Goal: Task Accomplishment & Management: Manage account settings

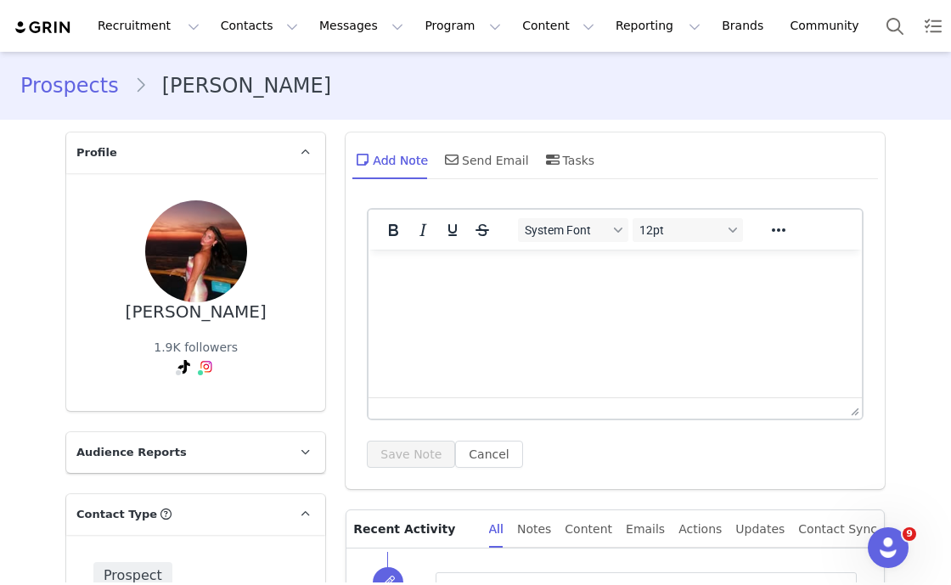
scroll to position [1805, 0]
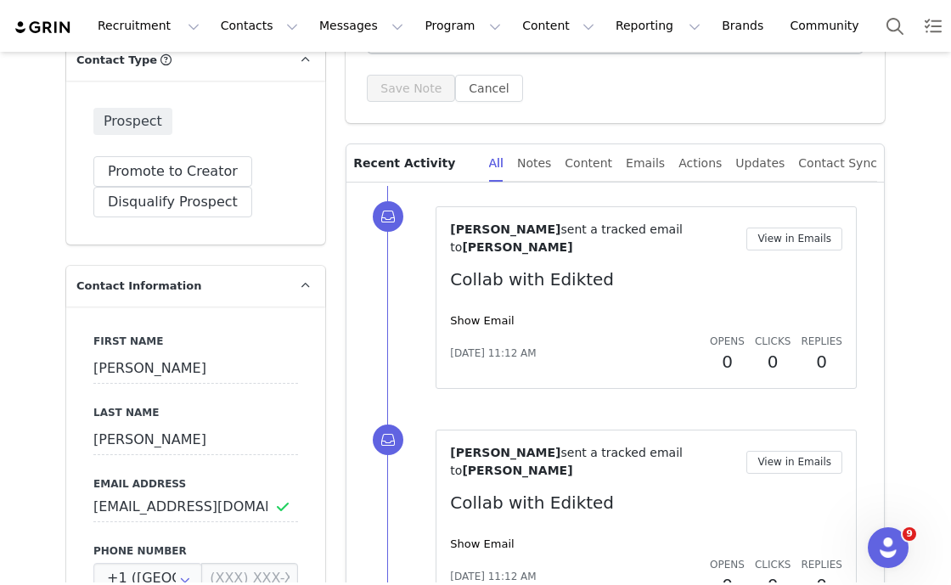
scroll to position [500, 0]
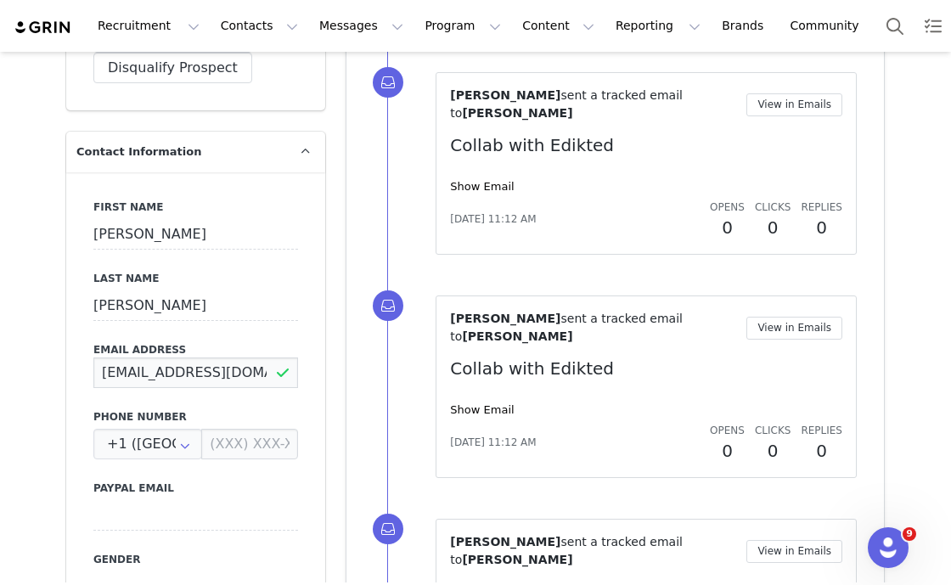
click at [113, 370] on input "katebarry1@icloud.com" at bounding box center [195, 373] width 205 height 31
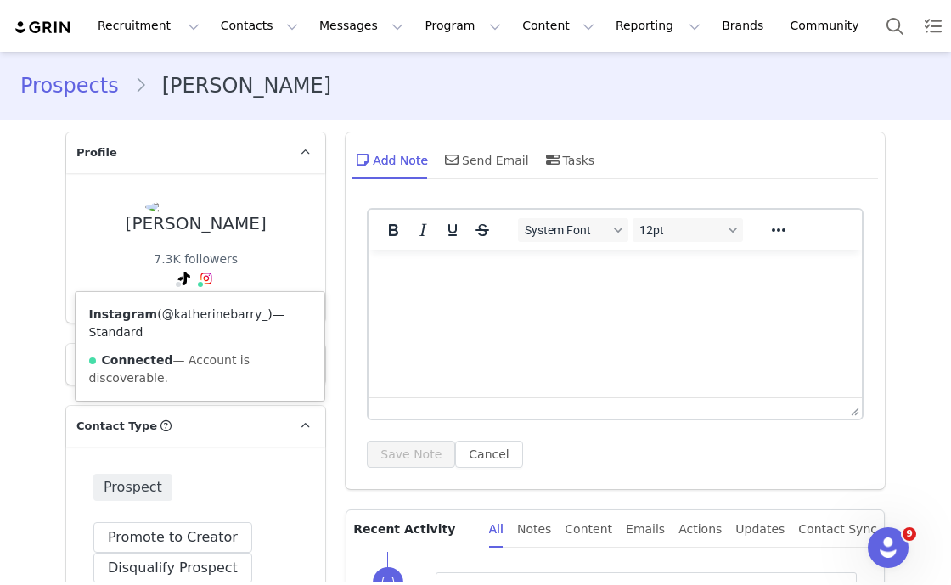
click at [189, 314] on link "@katherinebarry_" at bounding box center [215, 314] width 106 height 14
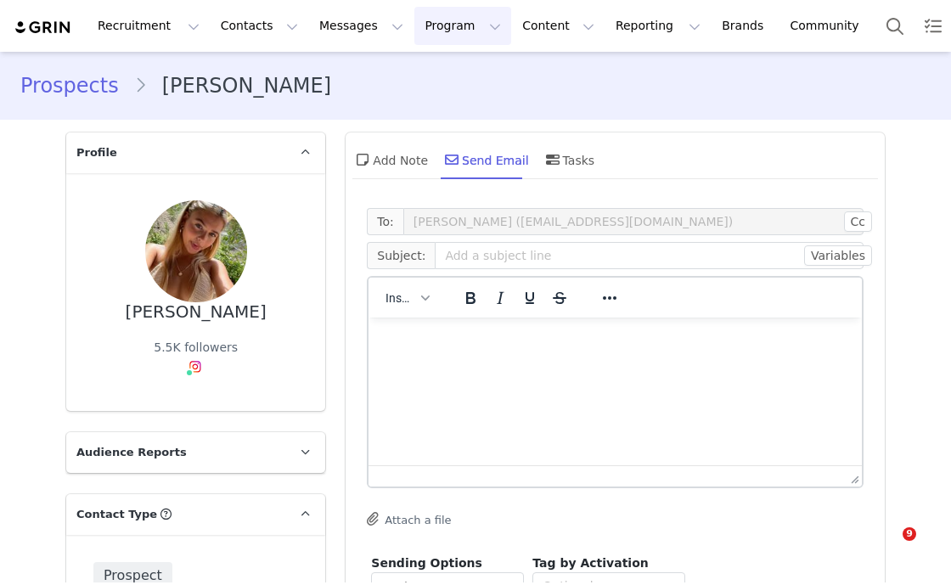
click at [415, 25] on button "Program Program" at bounding box center [463, 26] width 97 height 38
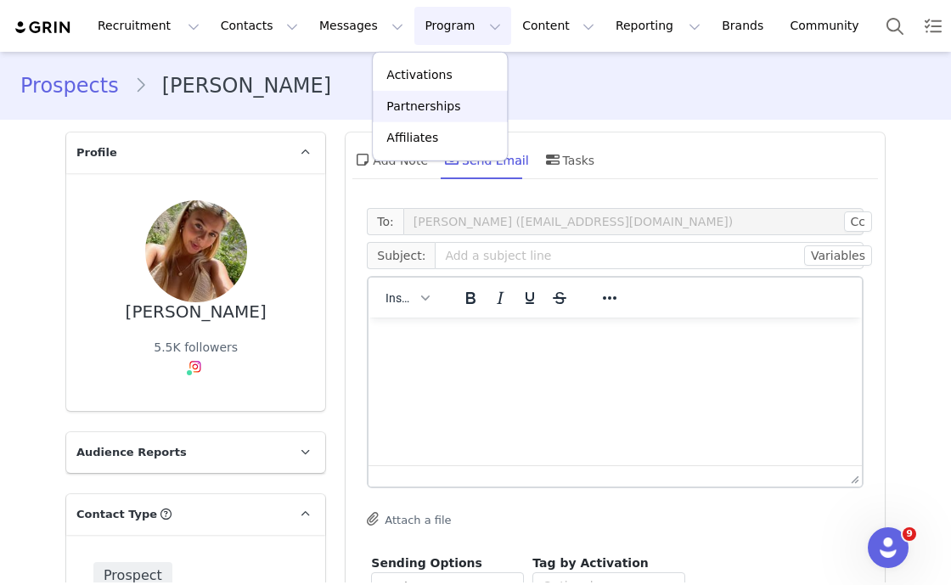
scroll to position [211, 0]
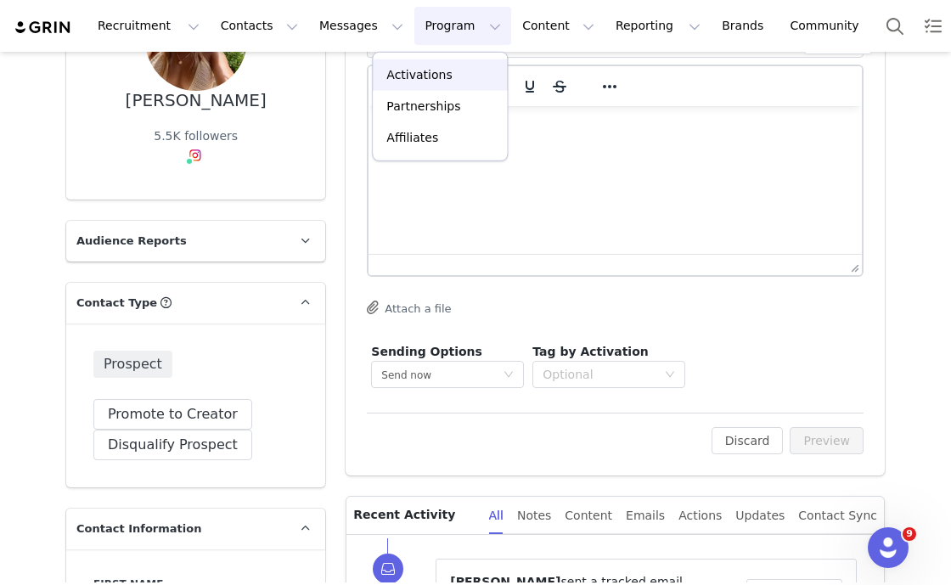
click at [414, 66] on p "Activations" at bounding box center [418, 75] width 65 height 18
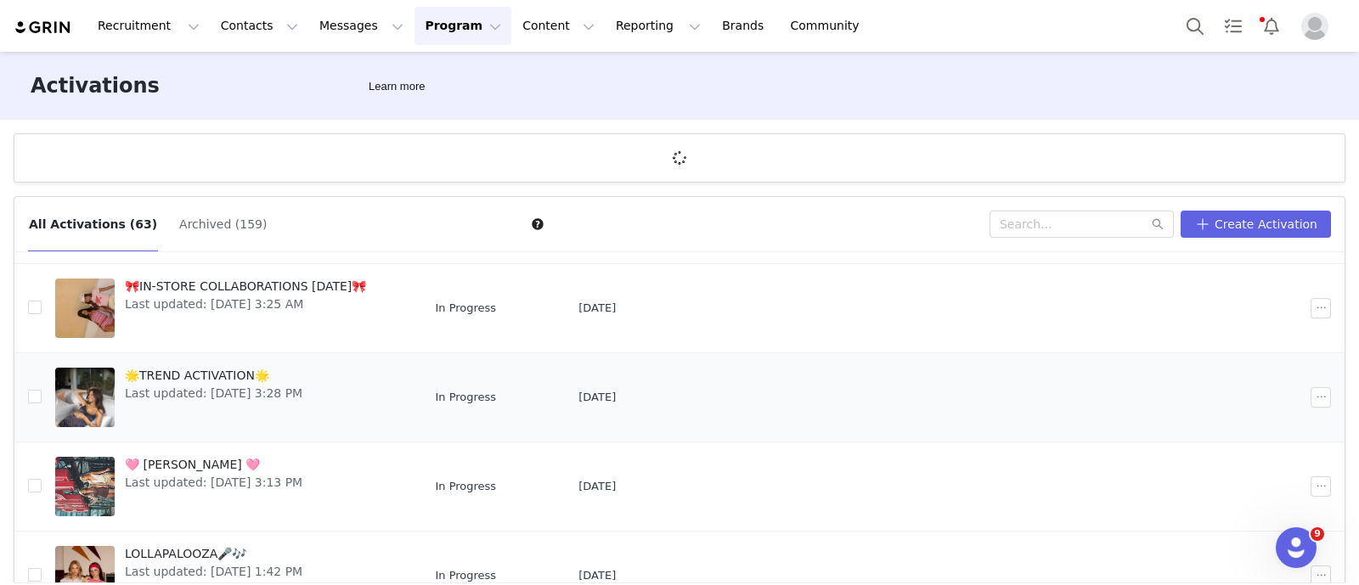
scroll to position [595, 0]
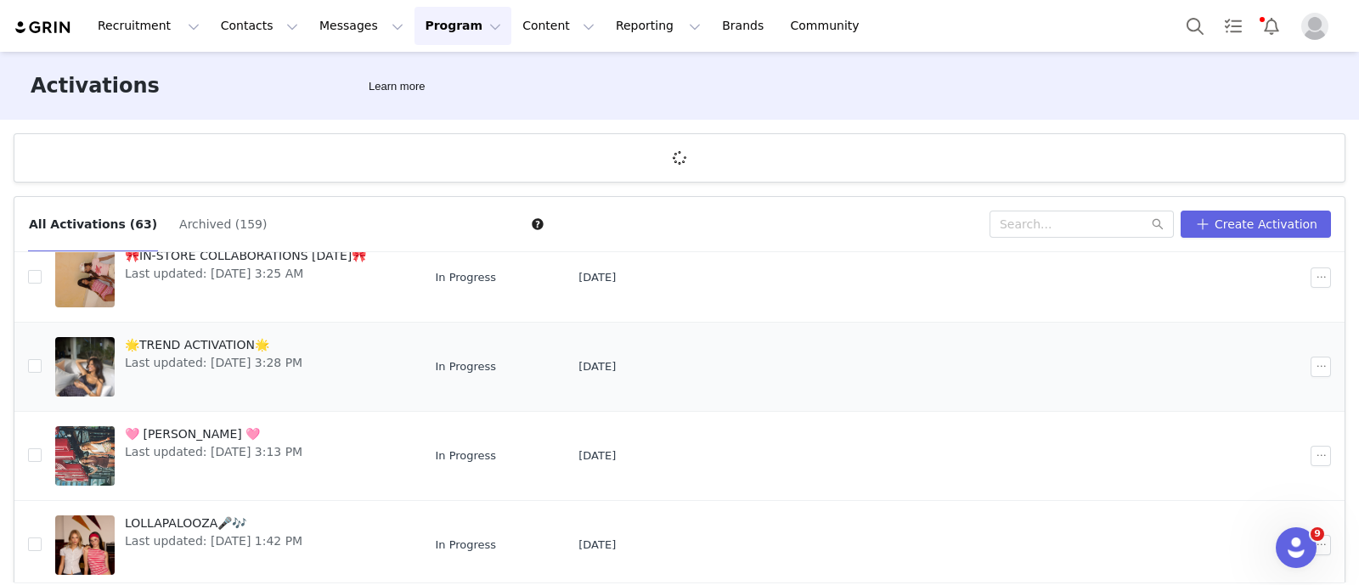
click at [238, 341] on span "🌟TREND ACTIVATION🌟" at bounding box center [214, 345] width 178 height 18
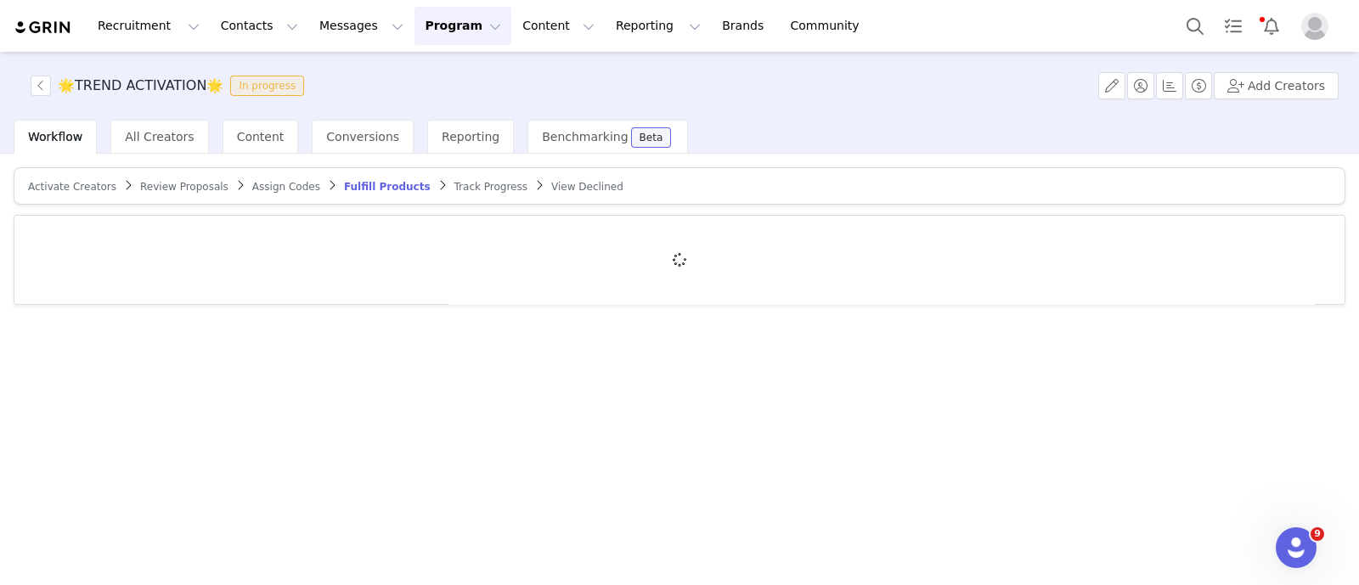
click at [454, 185] on span "Track Progress" at bounding box center [490, 187] width 73 height 12
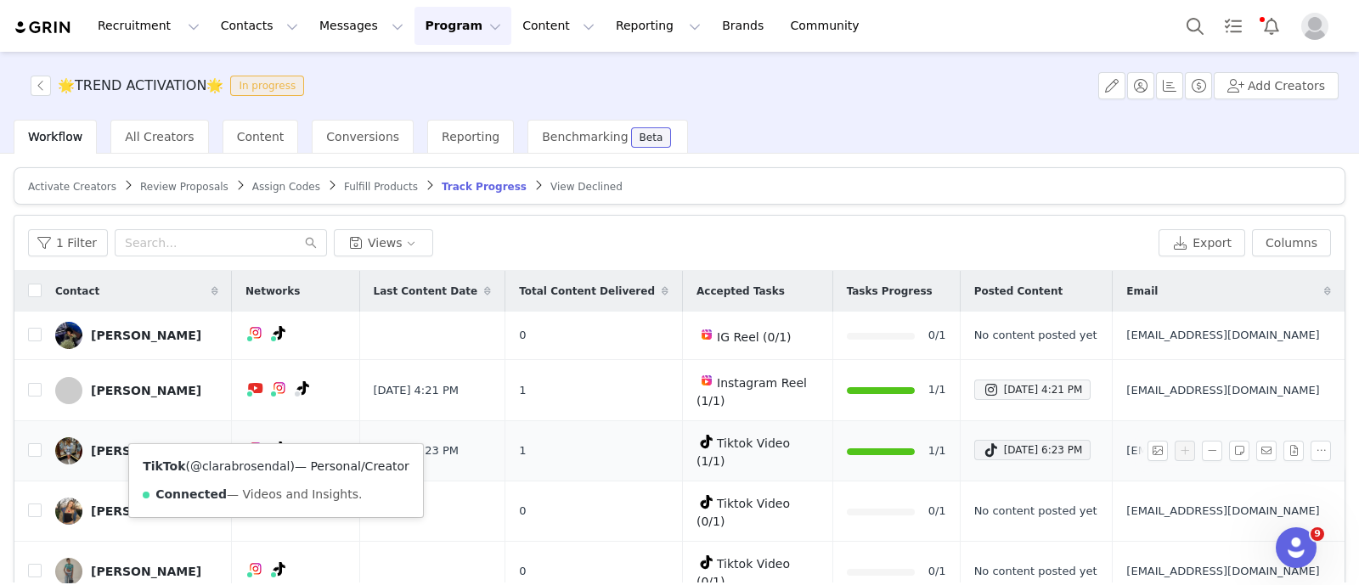
click at [242, 471] on link "@clarabrosendal" at bounding box center [240, 467] width 100 height 14
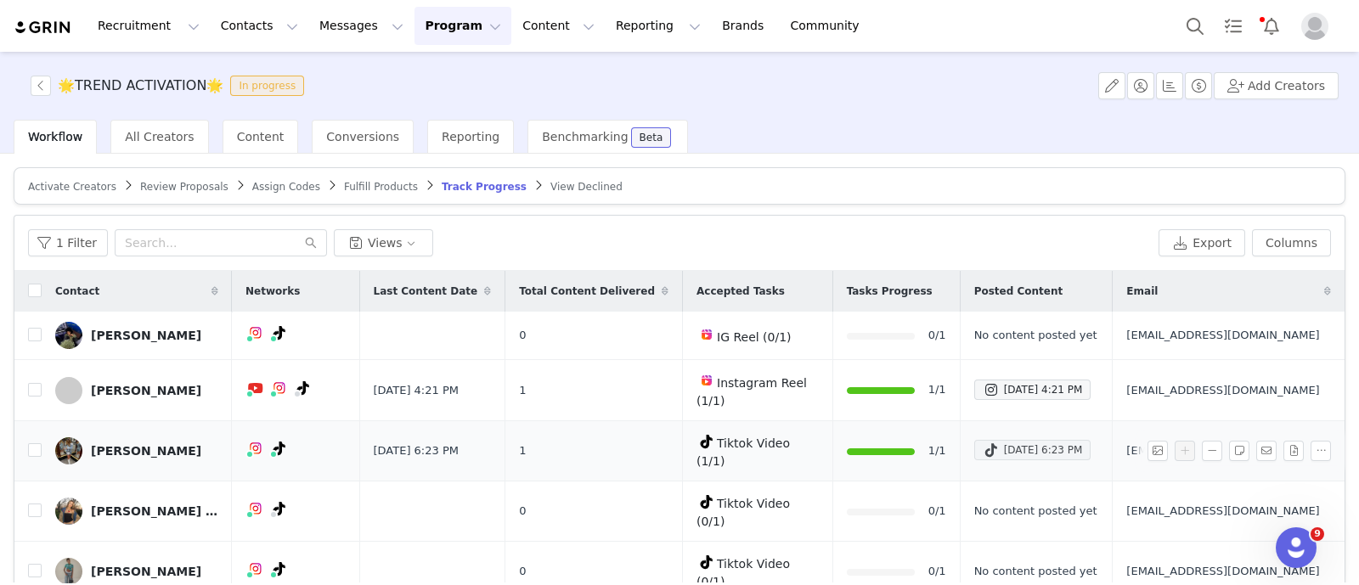
click at [950, 440] on div "Aug 31, 2025 6:23 PM" at bounding box center [1033, 450] width 100 height 20
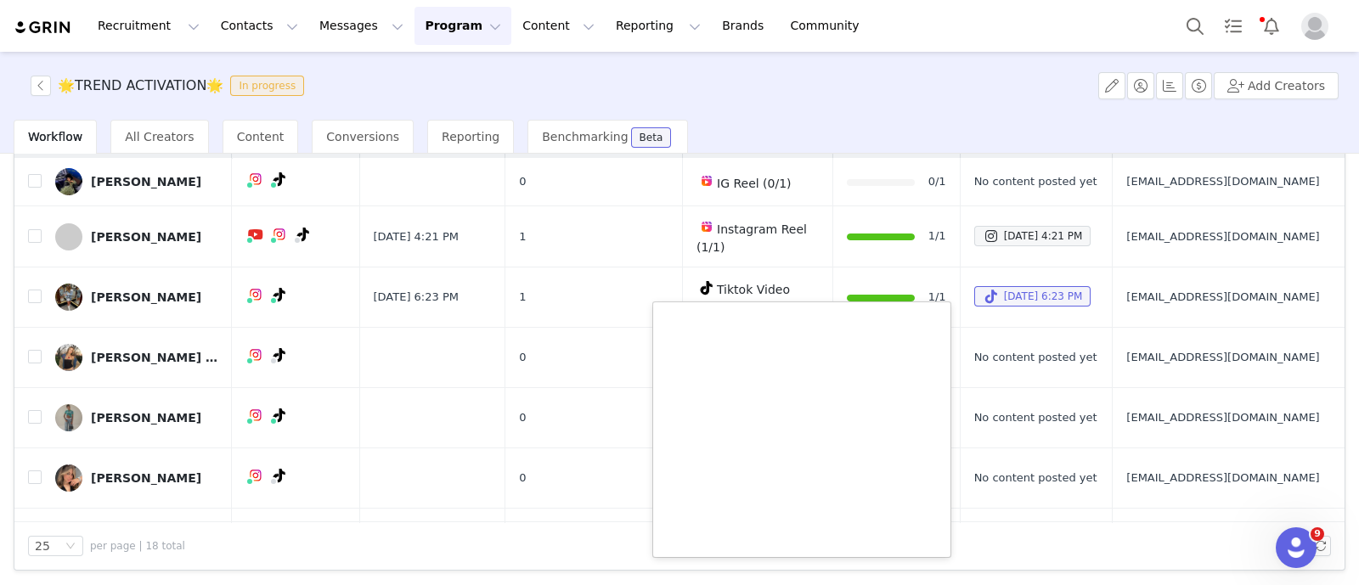
click at [852, 116] on div "🌟TREND ACTIVATION🌟 In progress Add Creators" at bounding box center [679, 86] width 1359 height 68
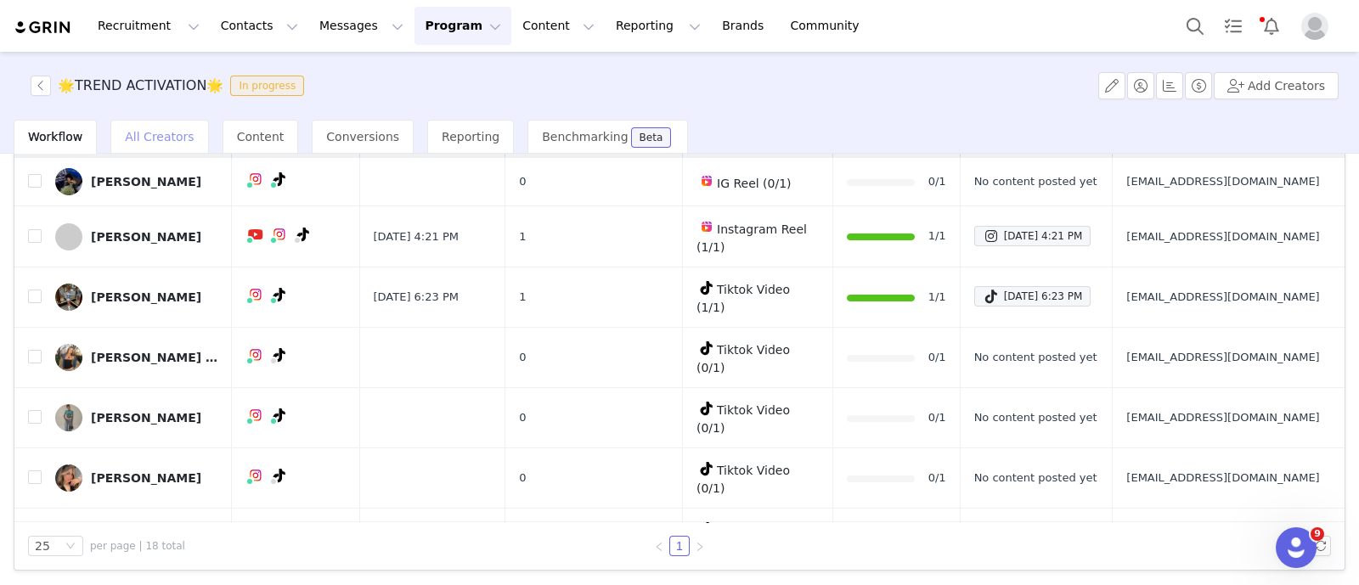
click at [152, 134] on span "All Creators" at bounding box center [159, 137] width 69 height 14
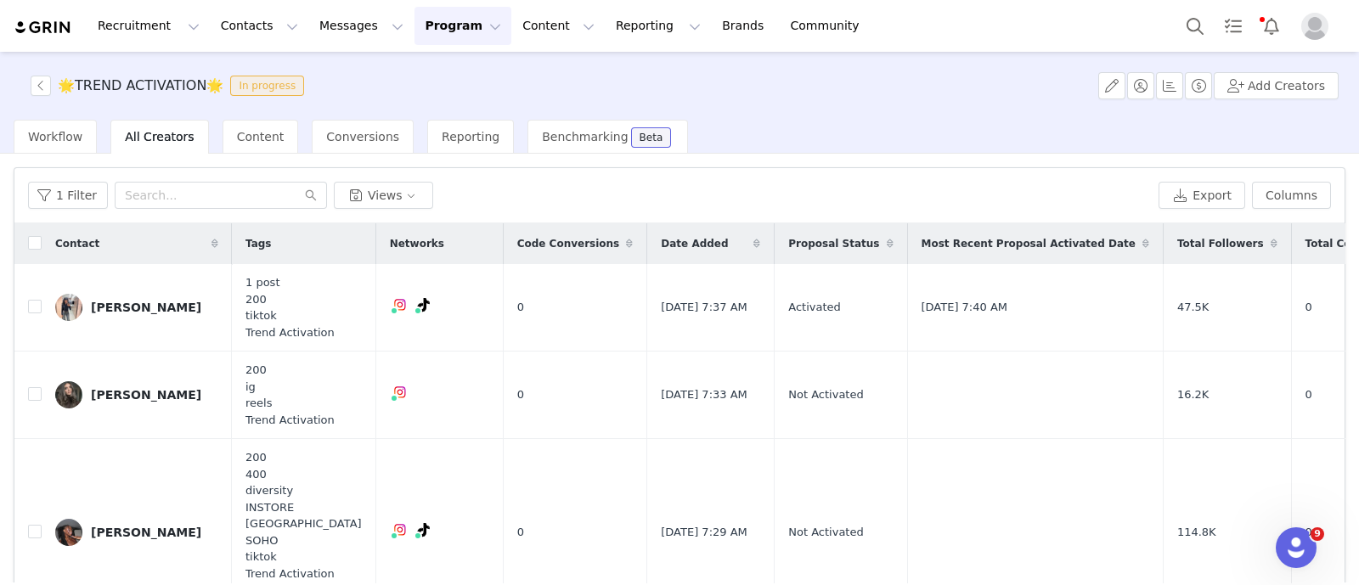
click at [521, 236] on span "Code Conversions" at bounding box center [568, 243] width 103 height 15
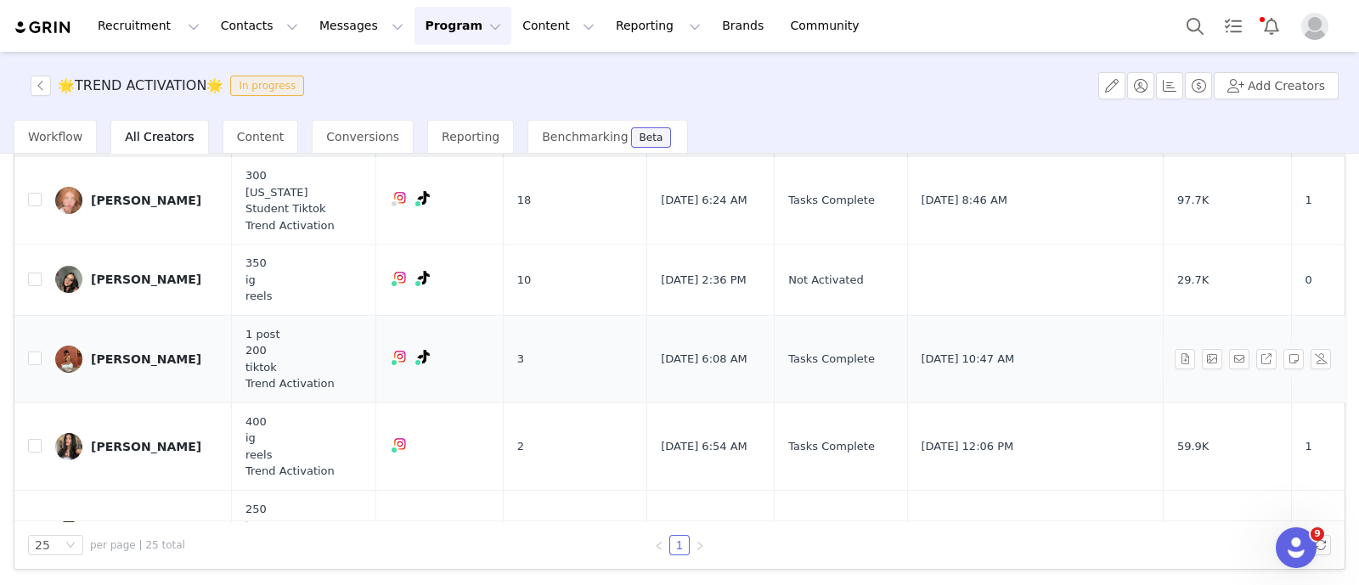
scroll to position [0, 41]
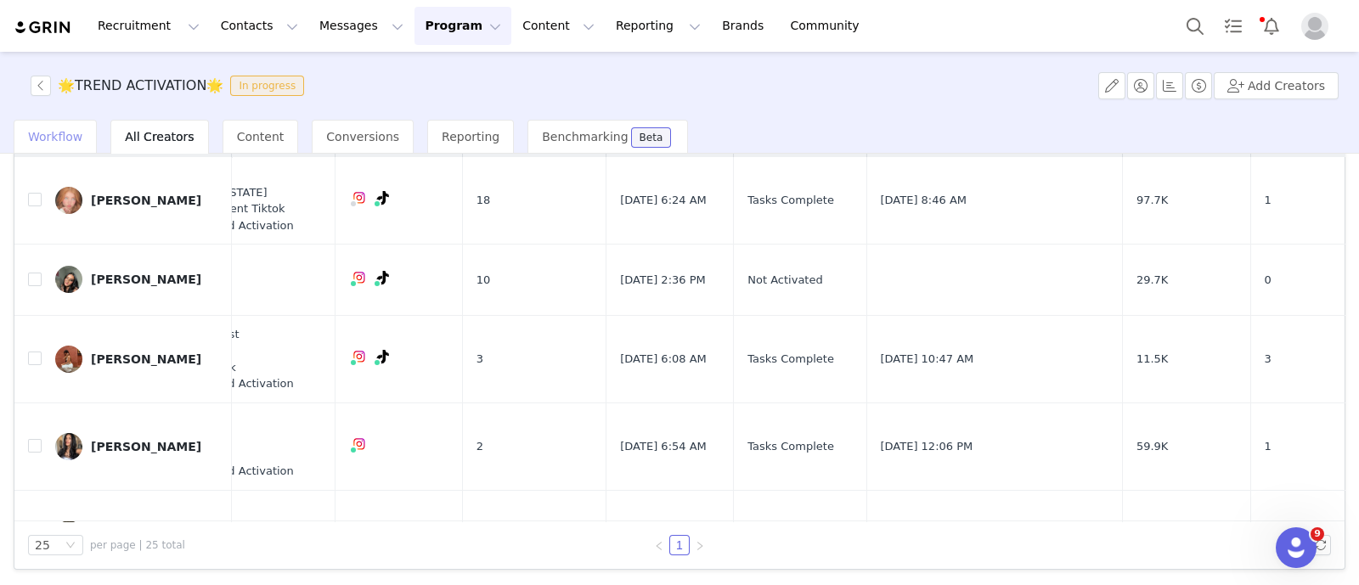
click at [68, 130] on span "Workflow" at bounding box center [55, 137] width 54 height 14
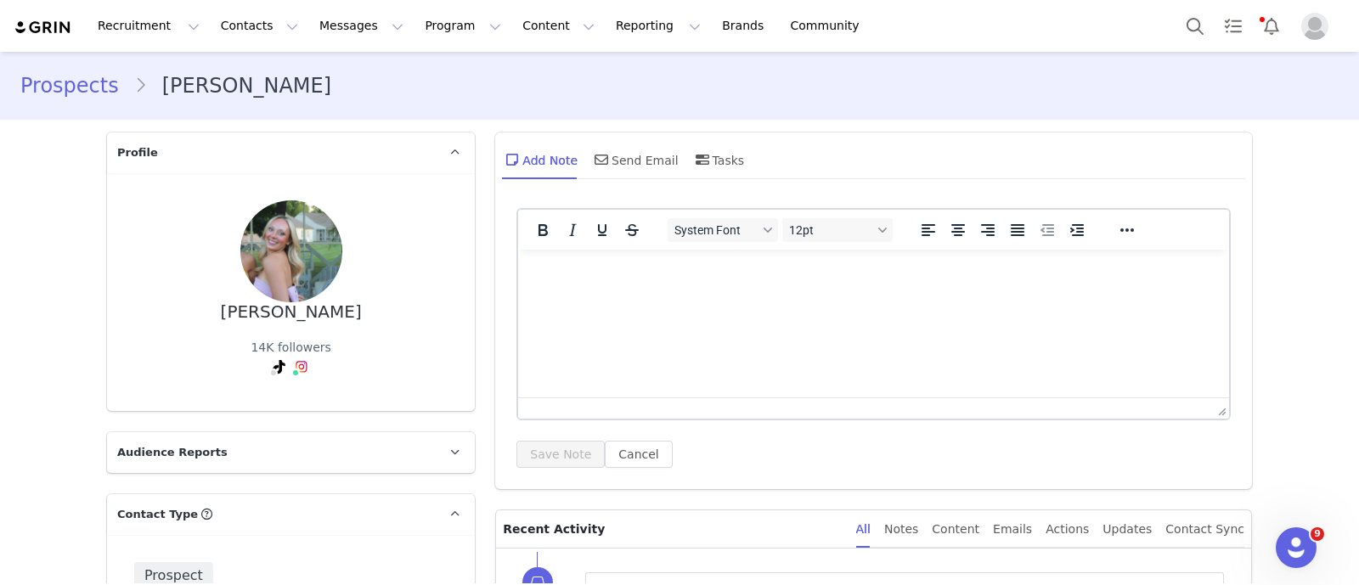
scroll to position [110, 0]
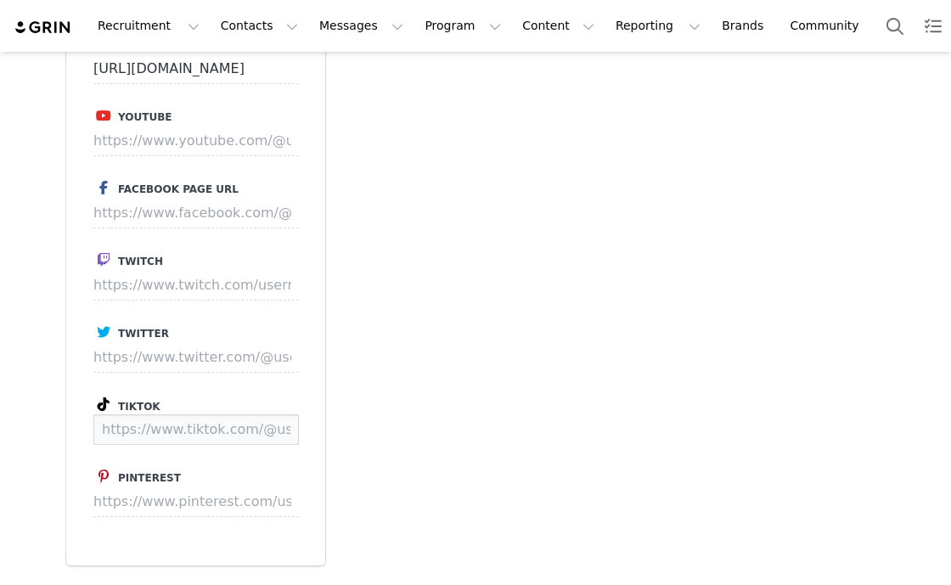
click at [219, 422] on input at bounding box center [196, 430] width 206 height 31
paste input "https://www.tiktok.com/@highitscd"
type input "https://www.tiktok.com/@highitscd"
click at [288, 435] on button "Save" at bounding box center [267, 430] width 62 height 31
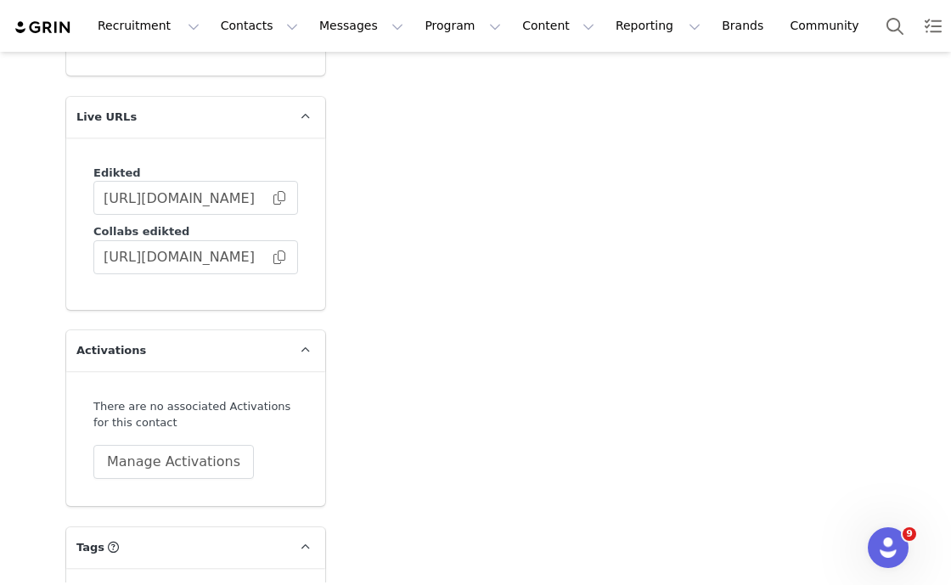
scroll to position [2942, 0]
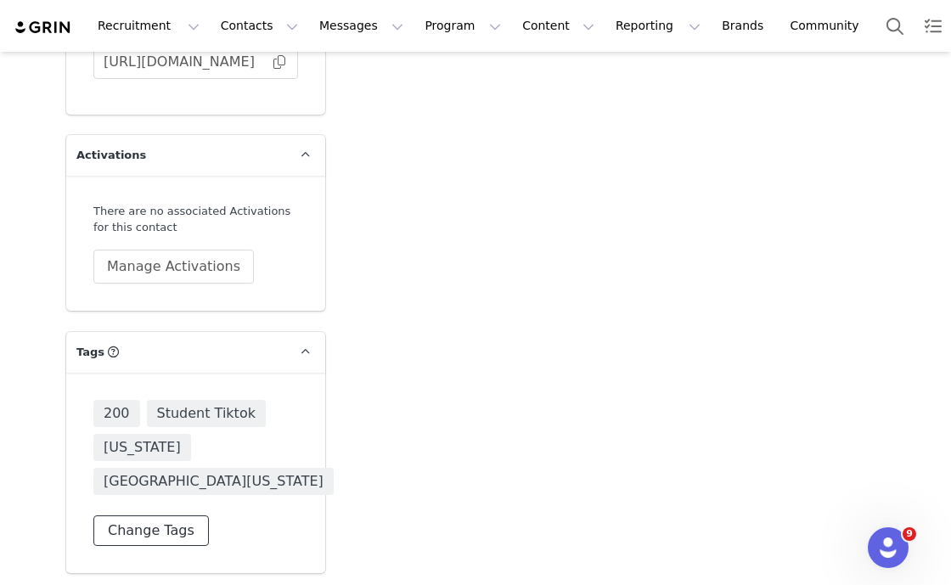
click at [158, 516] on button "Change Tags" at bounding box center [151, 531] width 116 height 31
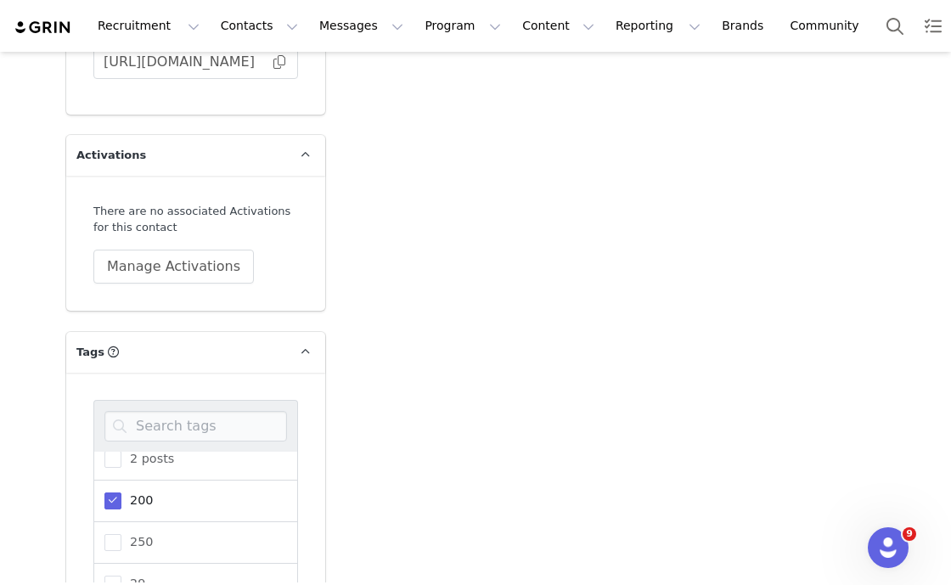
scroll to position [182, 0]
click at [121, 491] on span "200" at bounding box center [136, 499] width 31 height 16
click at [121, 491] on input "200" at bounding box center [121, 491] width 0 height 0
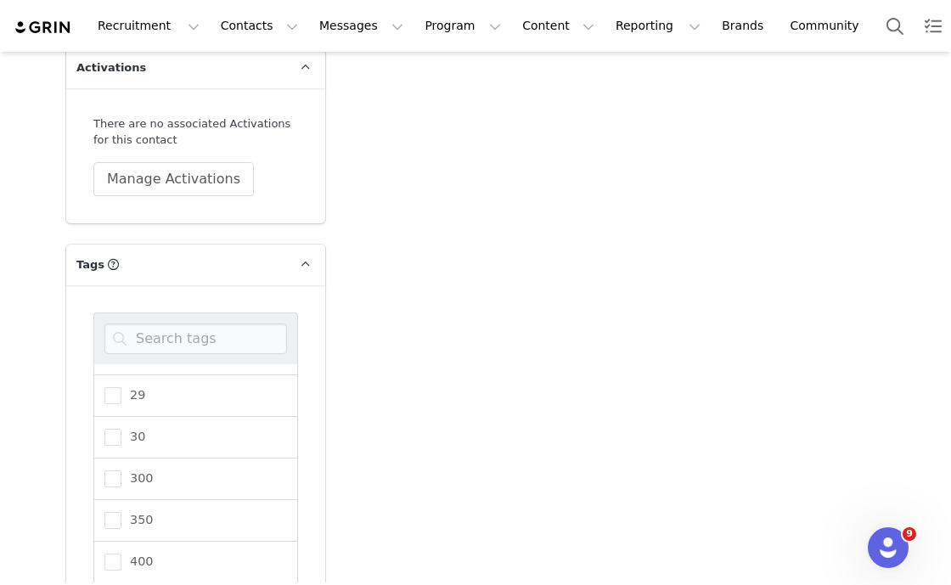
scroll to position [292, 0]
click at [121, 460] on span "300" at bounding box center [136, 468] width 31 height 16
click at [121, 460] on input "300" at bounding box center [121, 460] width 0 height 0
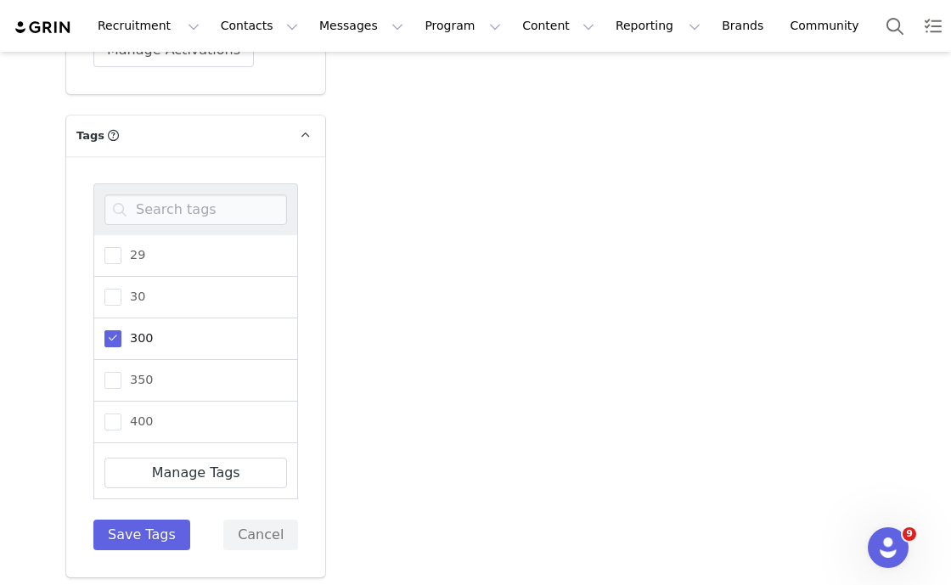
click at [126, 557] on div "1 1 post 100 150 2 posts 200 250 29 30 300 350 400 450 4th 4thofjuly 4thofjulyi…" at bounding box center [195, 366] width 259 height 421
click at [110, 533] on button "Save Tags" at bounding box center [141, 535] width 97 height 31
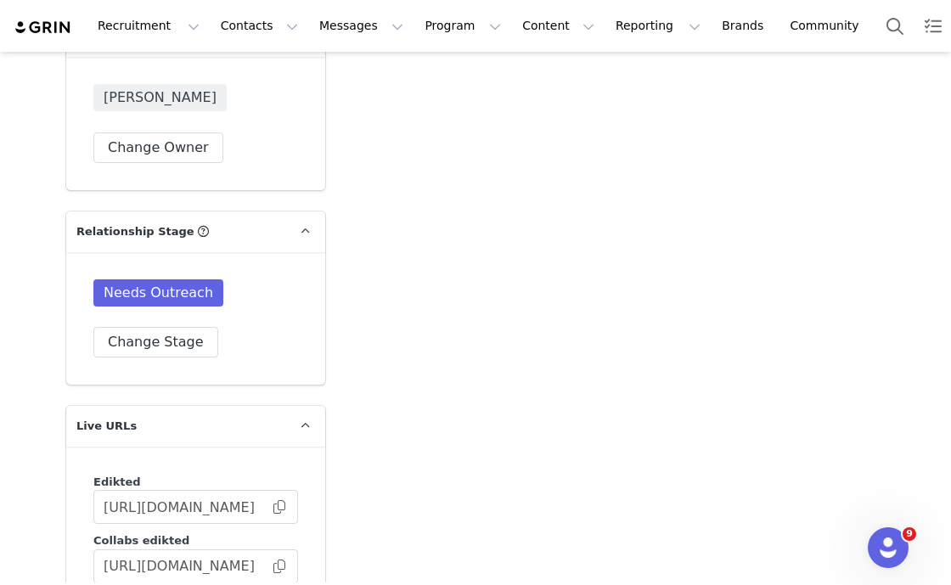
scroll to position [2942, 0]
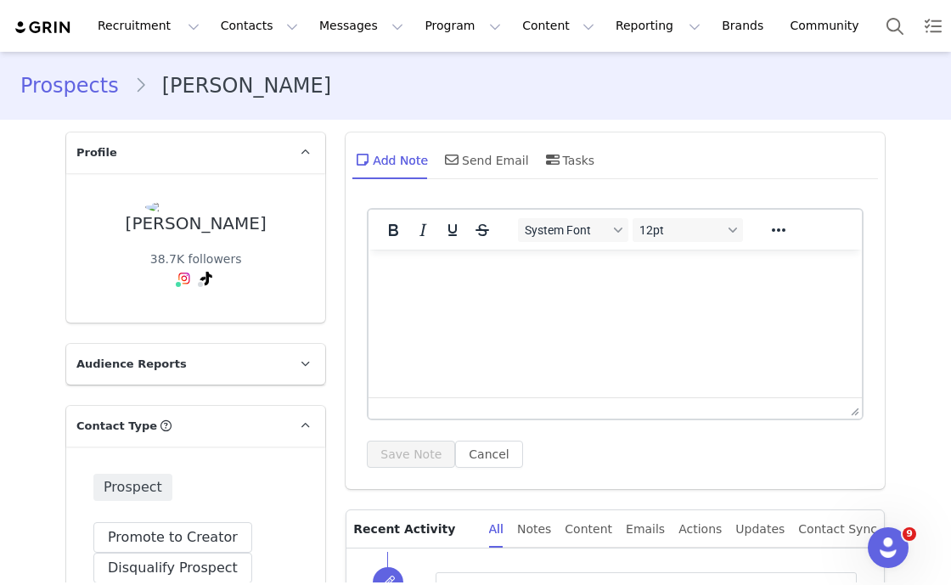
scroll to position [29, 0]
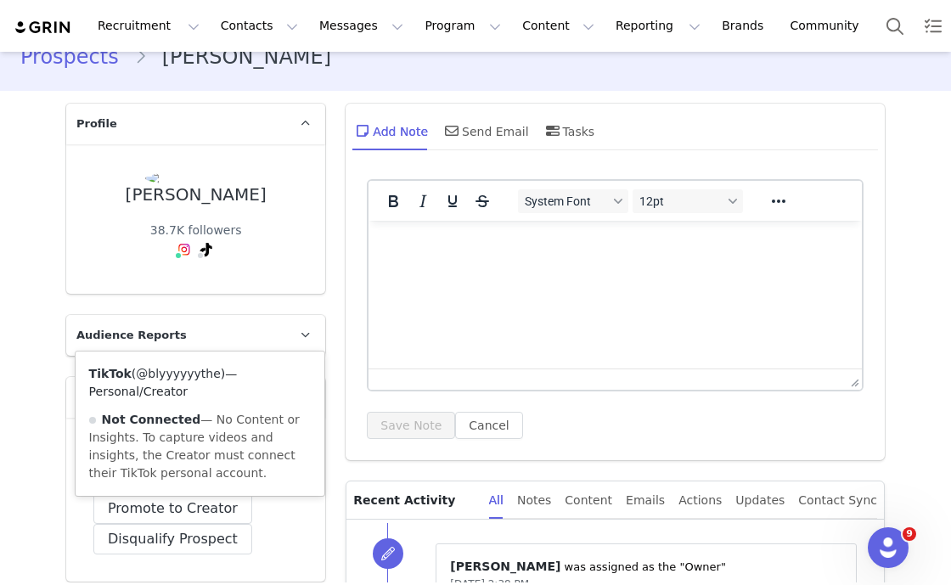
click at [187, 370] on link "@blyyyyyythe" at bounding box center [178, 374] width 84 height 14
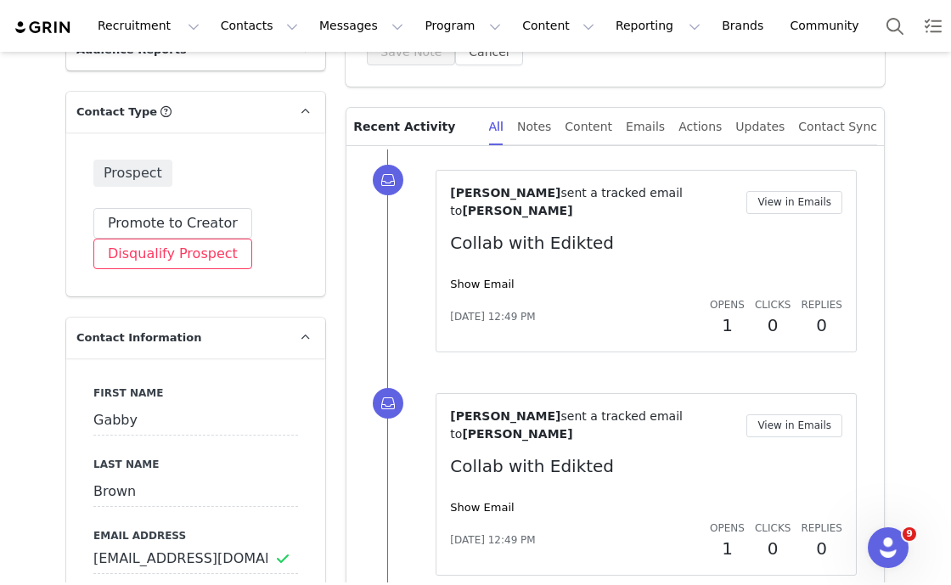
scroll to position [403, 0]
click at [115, 549] on input "gabbyabrown88@gmail.com" at bounding box center [195, 559] width 205 height 31
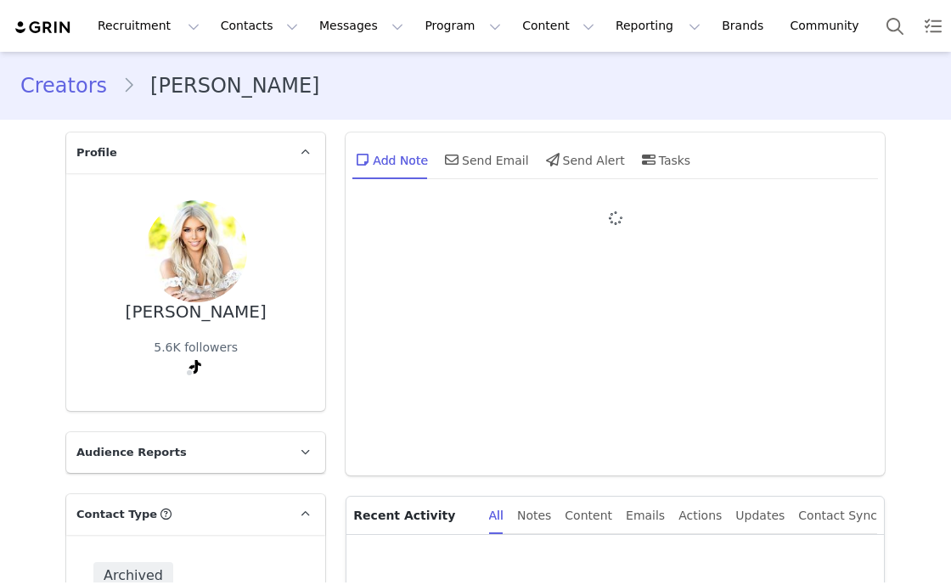
type input "+1 ([GEOGRAPHIC_DATA])"
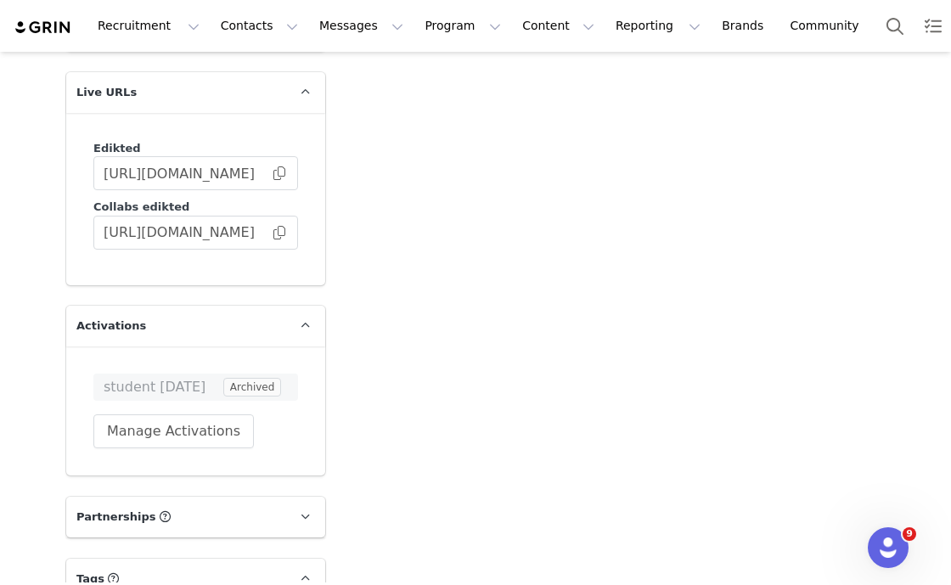
scroll to position [3533, 0]
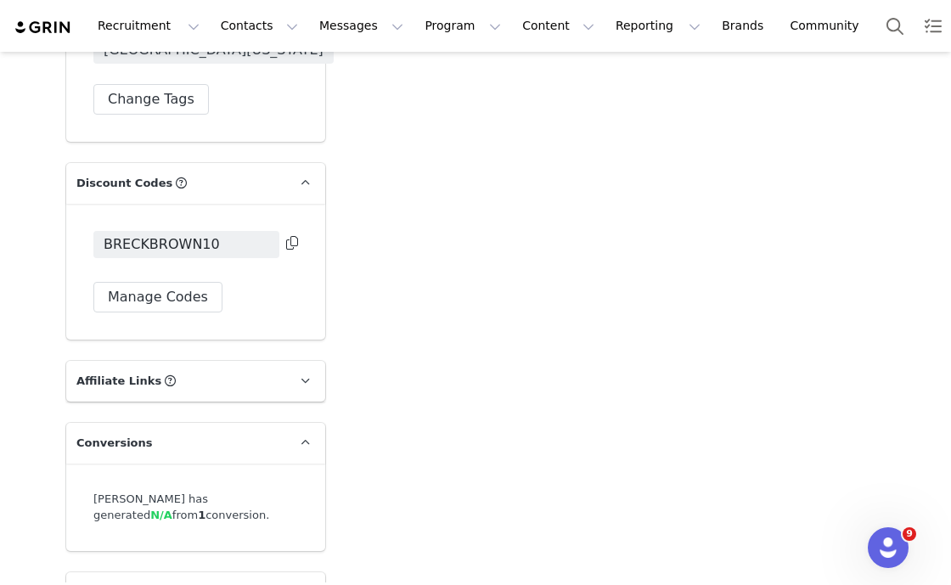
click at [287, 234] on button at bounding box center [292, 244] width 12 height 20
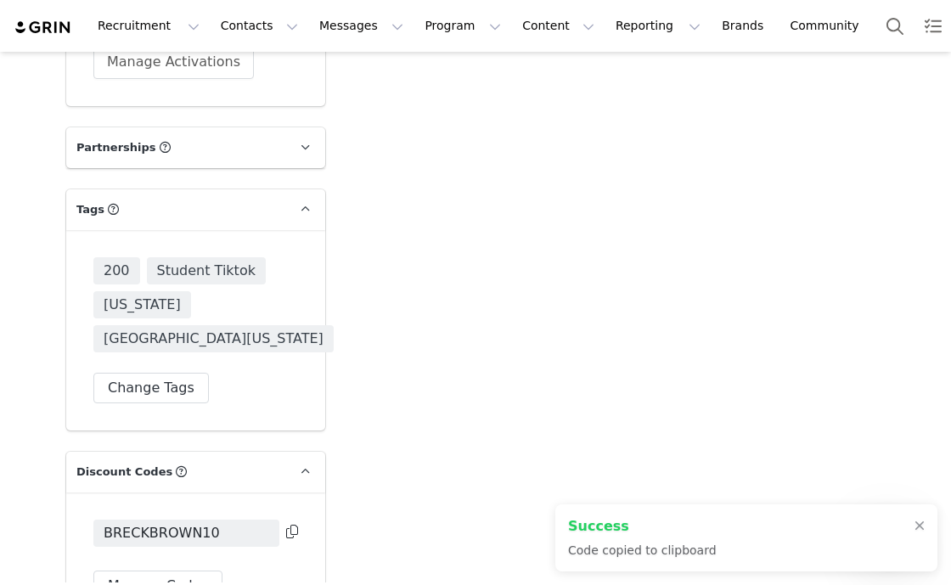
scroll to position [2927, 0]
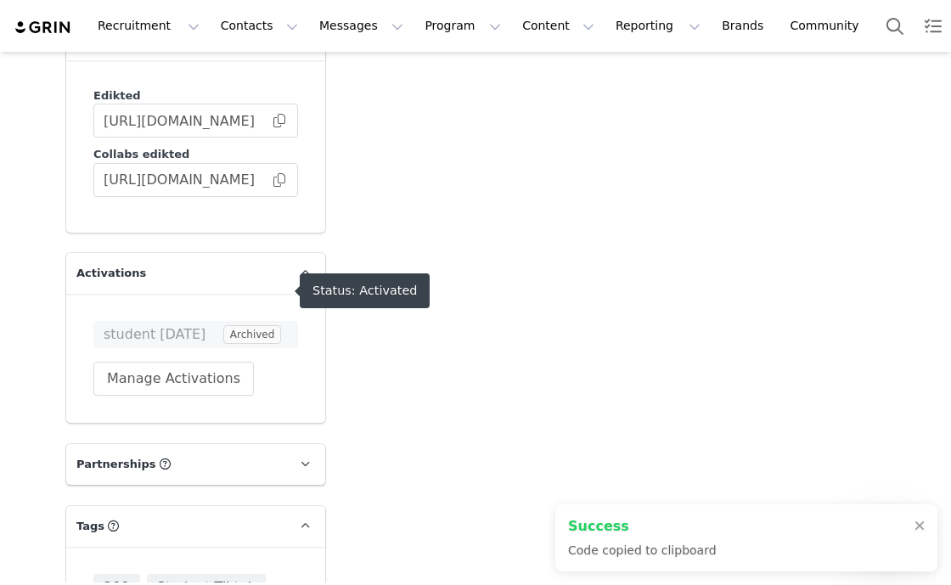
click at [127, 324] on span "student [DATE]" at bounding box center [162, 334] width 116 height 20
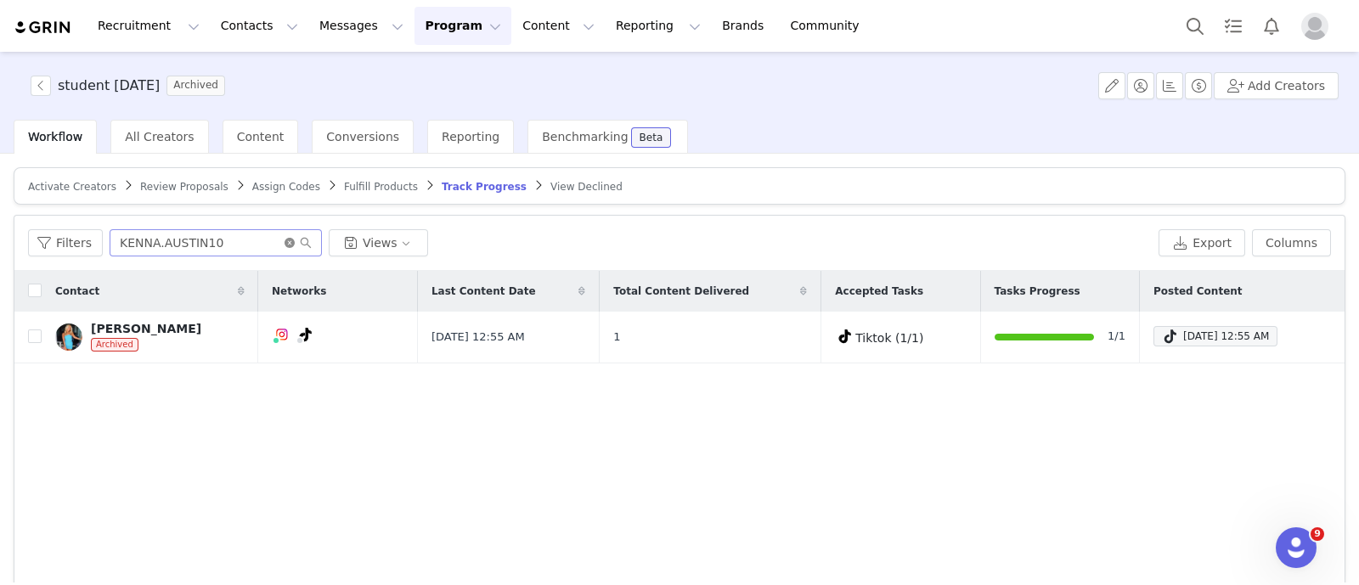
click at [285, 238] on icon "icon: close-circle" at bounding box center [290, 243] width 10 height 10
click at [211, 239] on input "text" at bounding box center [216, 242] width 212 height 27
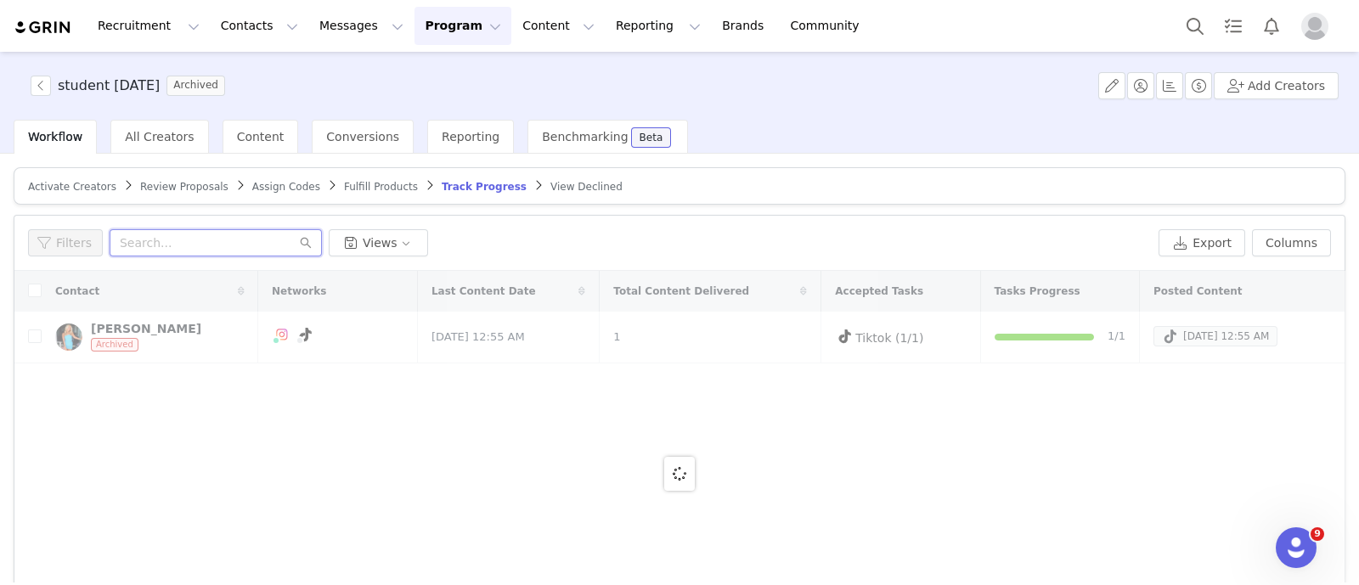
paste input "BRECKBROWN10"
type input "BRECKBROWN10"
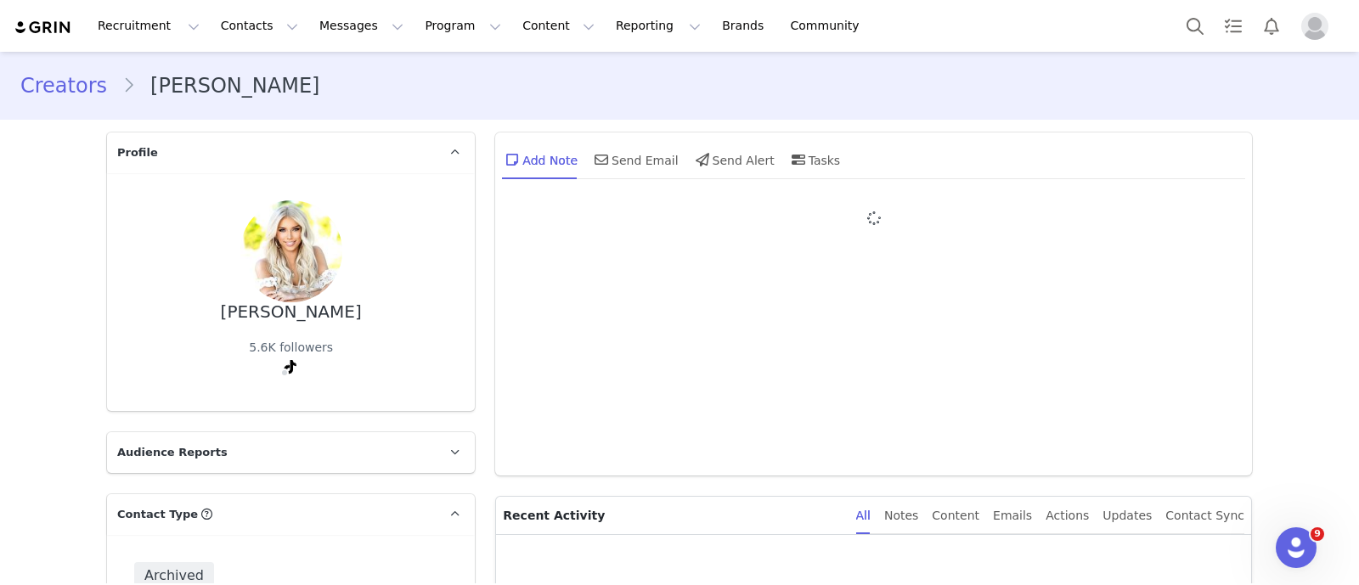
type input "+1 ([GEOGRAPHIC_DATA])"
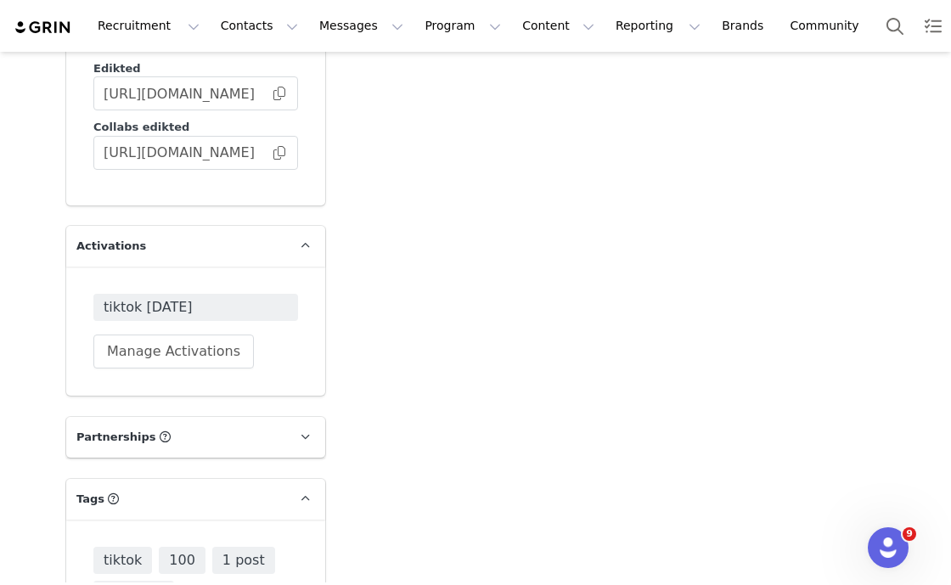
scroll to position [3313, 0]
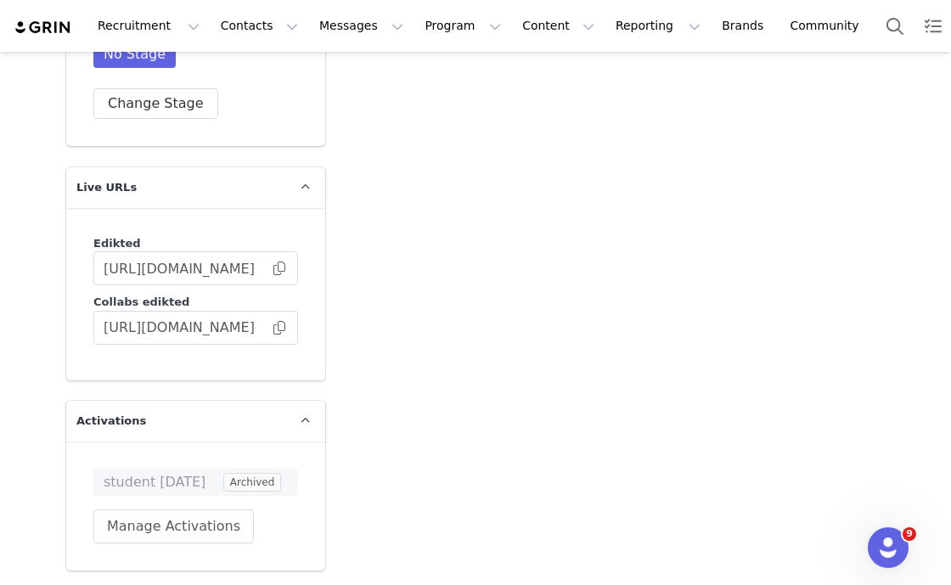
scroll to position [2314, 0]
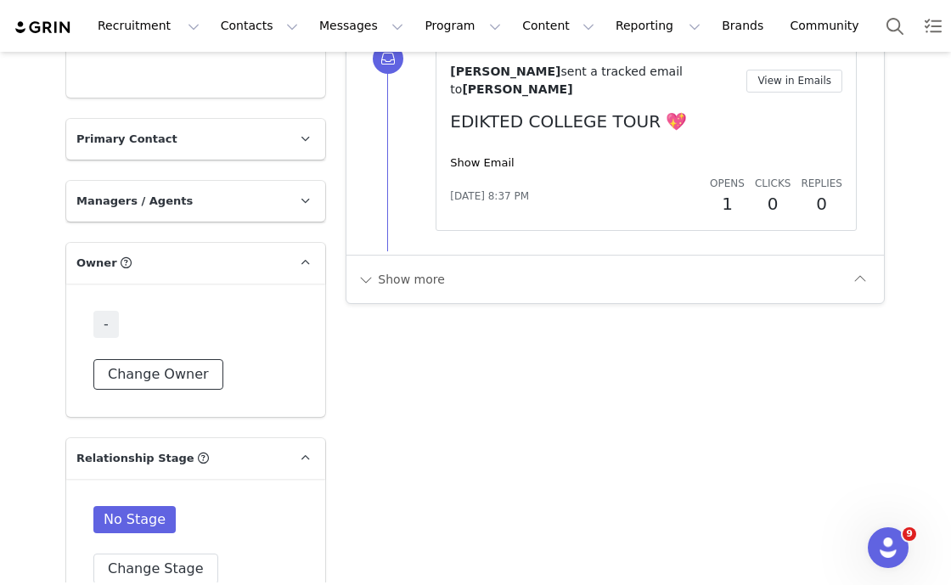
click at [135, 359] on button "Change Owner" at bounding box center [158, 374] width 130 height 31
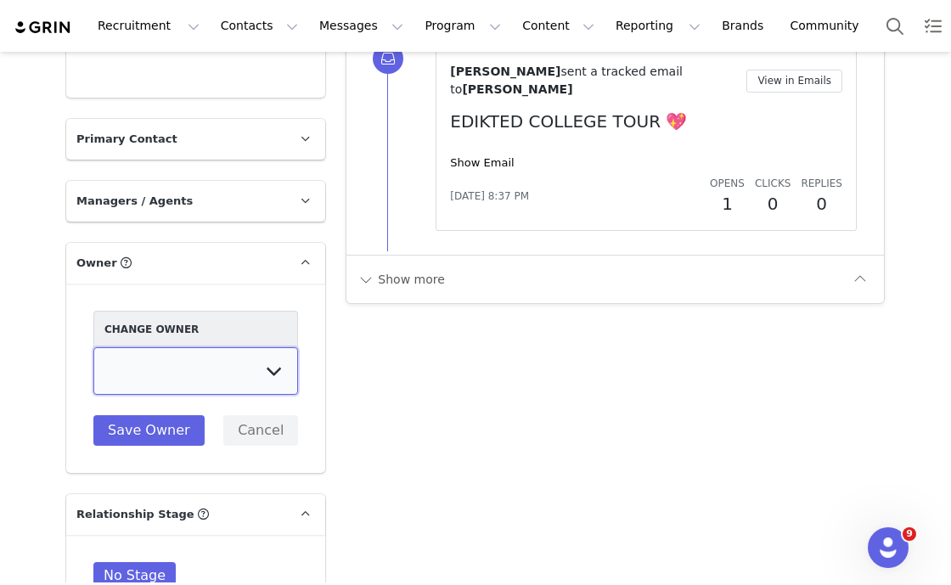
click at [102, 347] on select "[PERSON_NAME] [PERSON_NAME] [PERSON_NAME] [PERSON_NAME] [DEMOGRAPHIC_DATA] [PER…" at bounding box center [195, 371] width 205 height 48
select select "3fefac93-a94b-4176-864e-9ea1490e99cc"
click at [93, 347] on select "[PERSON_NAME] [PERSON_NAME] [PERSON_NAME] [PERSON_NAME] [DEMOGRAPHIC_DATA] [PER…" at bounding box center [195, 371] width 205 height 48
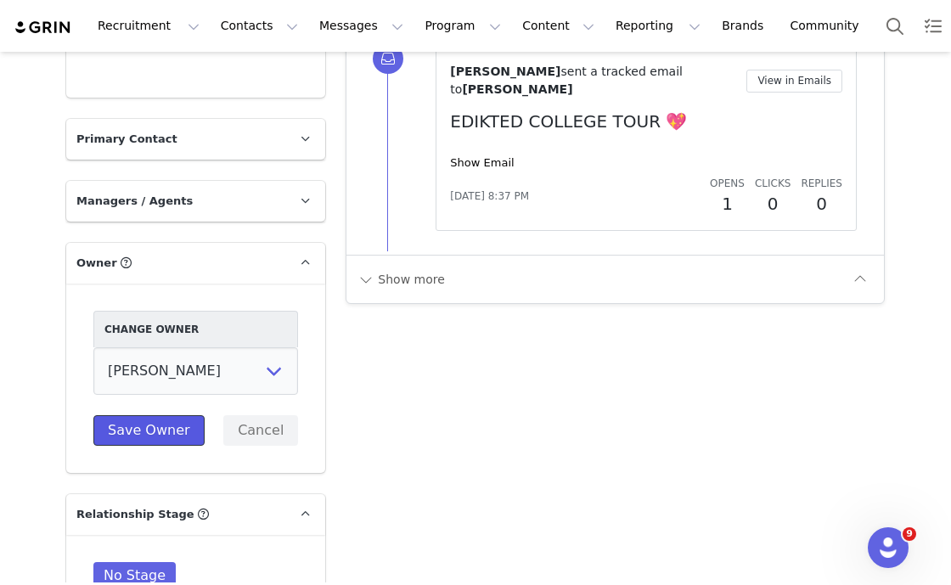
click at [114, 415] on button "Save Owner" at bounding box center [148, 430] width 111 height 31
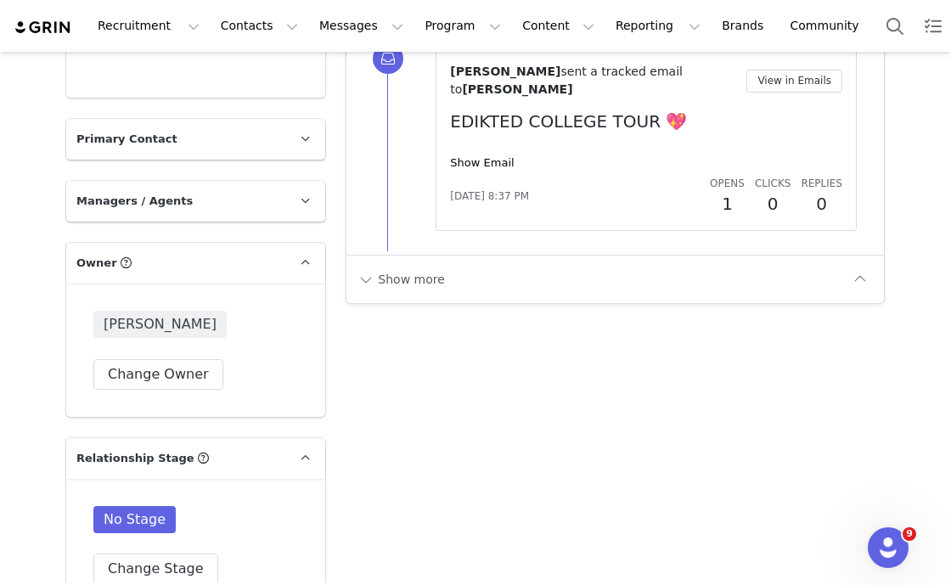
scroll to position [2539, 0]
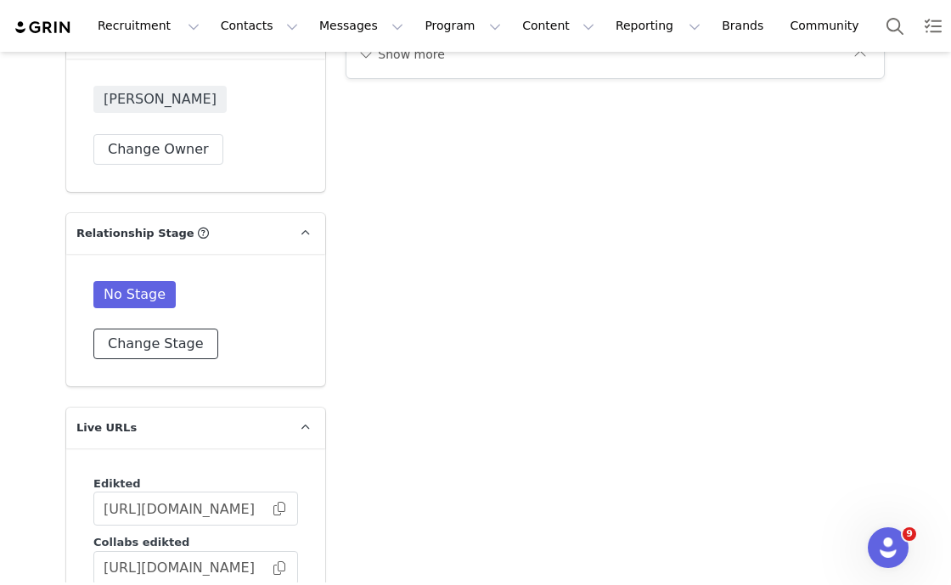
click at [106, 329] on button "Change Stage" at bounding box center [155, 344] width 125 height 31
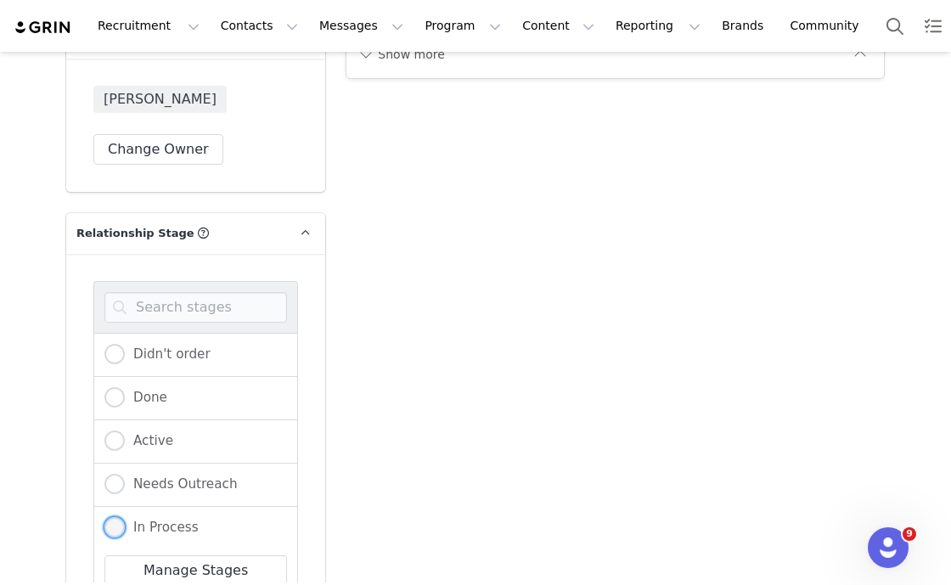
click at [125, 520] on span "In Process" at bounding box center [162, 527] width 74 height 15
click at [118, 517] on input "In Process" at bounding box center [114, 528] width 20 height 22
radio input "true"
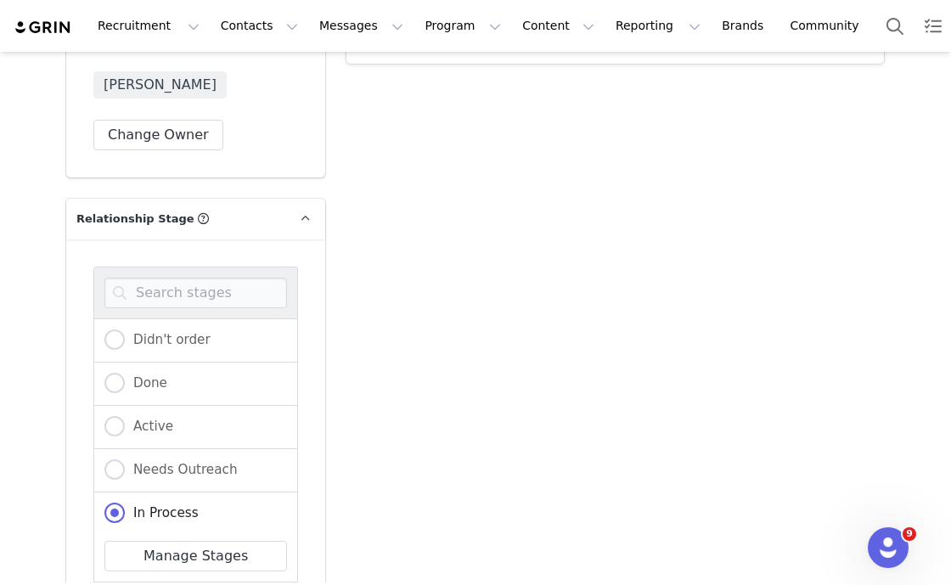
scroll to position [2552, 0]
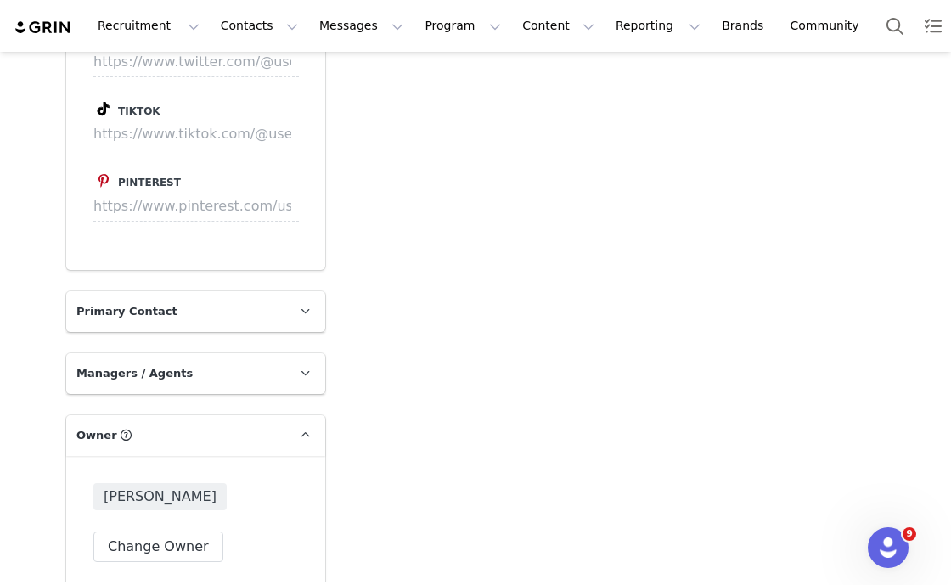
scroll to position [2021, 0]
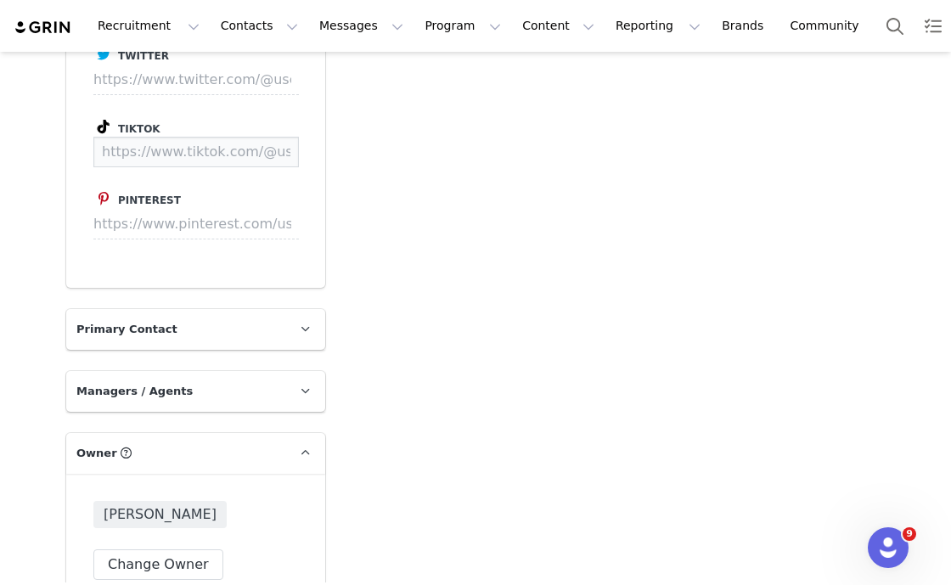
click at [145, 145] on input at bounding box center [196, 152] width 206 height 31
paste input "[URL][DOMAIN_NAME]"
type input "[URL][DOMAIN_NAME]"
click at [260, 150] on button "Save" at bounding box center [267, 152] width 62 height 31
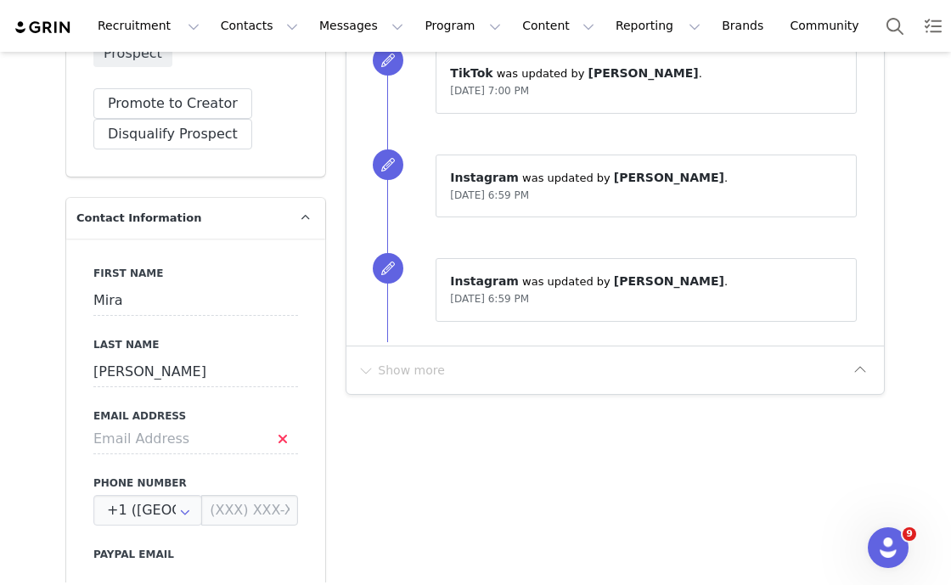
scroll to position [532, 0]
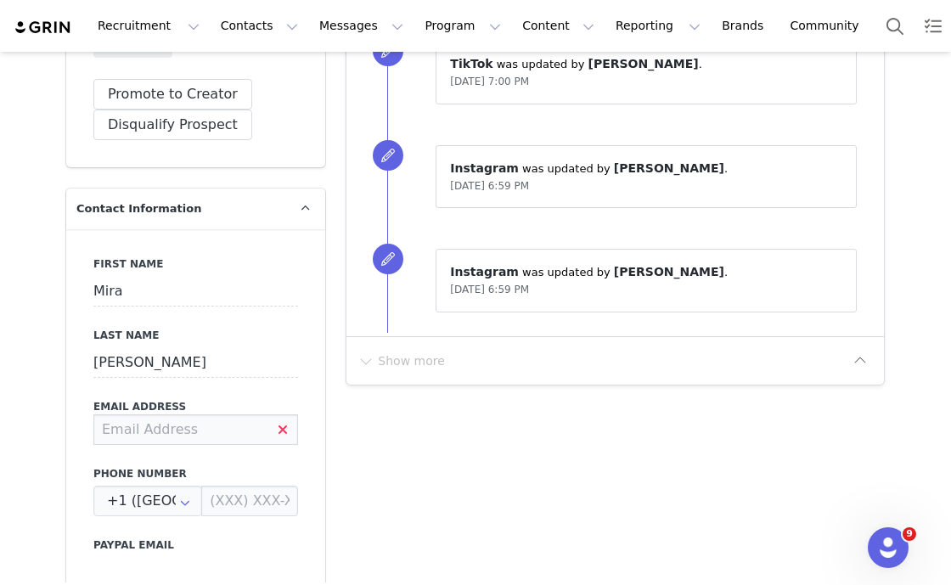
click at [147, 432] on input at bounding box center [195, 430] width 205 height 31
paste input "[EMAIL_ADDRESS][DOMAIN_NAME]"
type input "[EMAIL_ADDRESS][DOMAIN_NAME]"
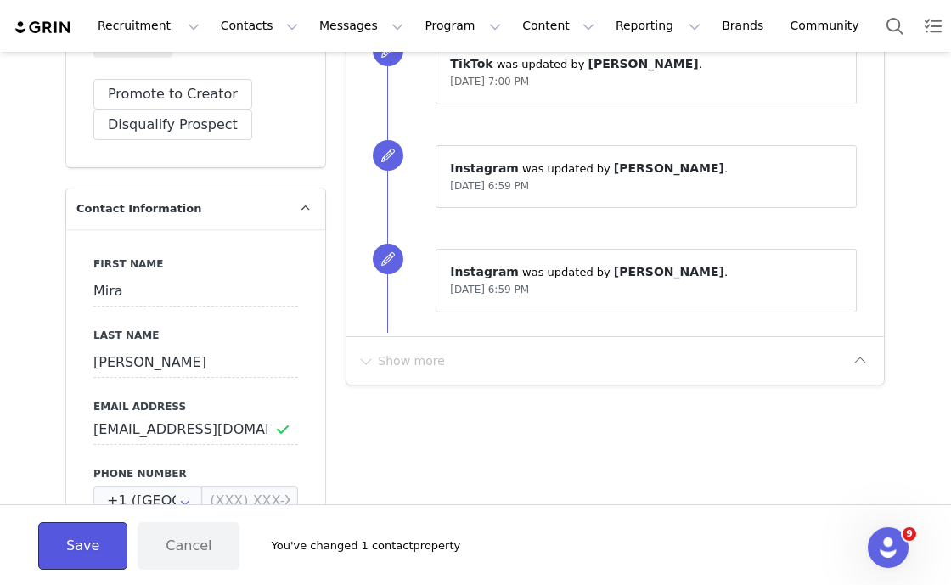
click at [72, 546] on button "Save" at bounding box center [82, 546] width 89 height 48
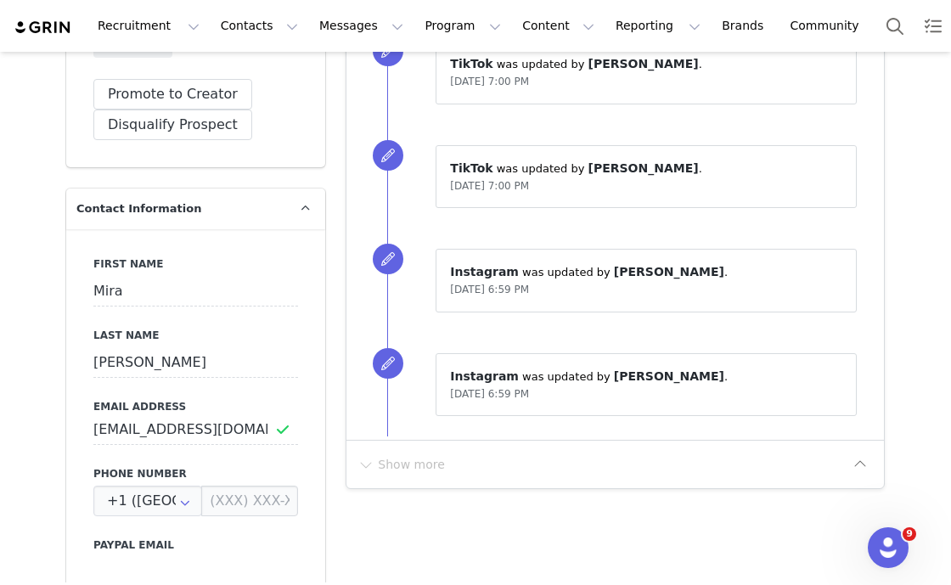
scroll to position [0, 0]
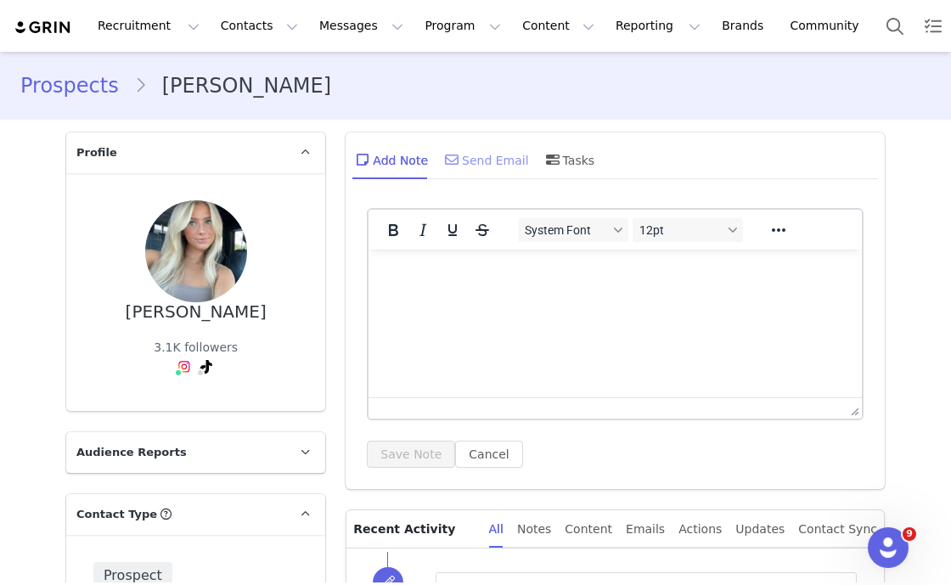
click at [467, 152] on div "Send Email" at bounding box center [485, 159] width 87 height 41
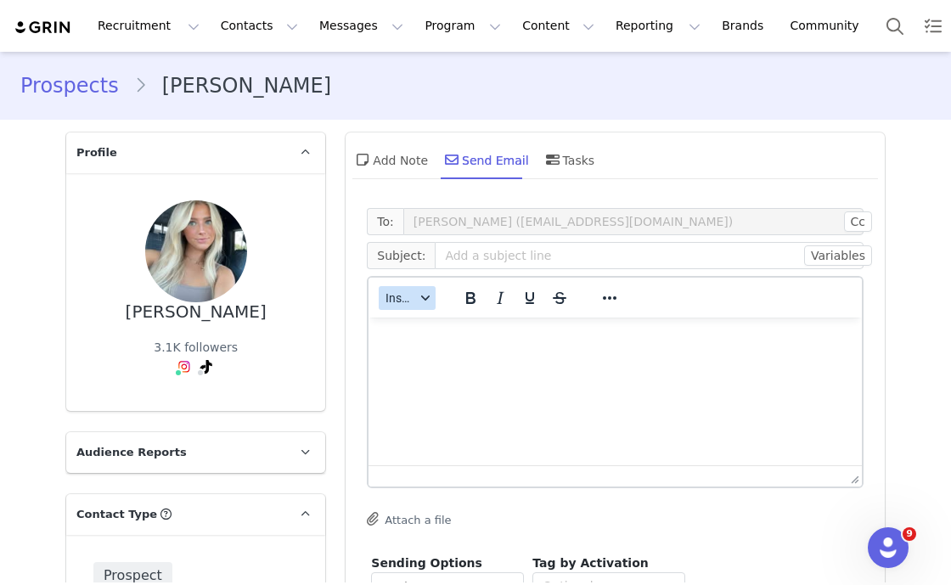
click at [399, 299] on span "Insert" at bounding box center [401, 298] width 30 height 14
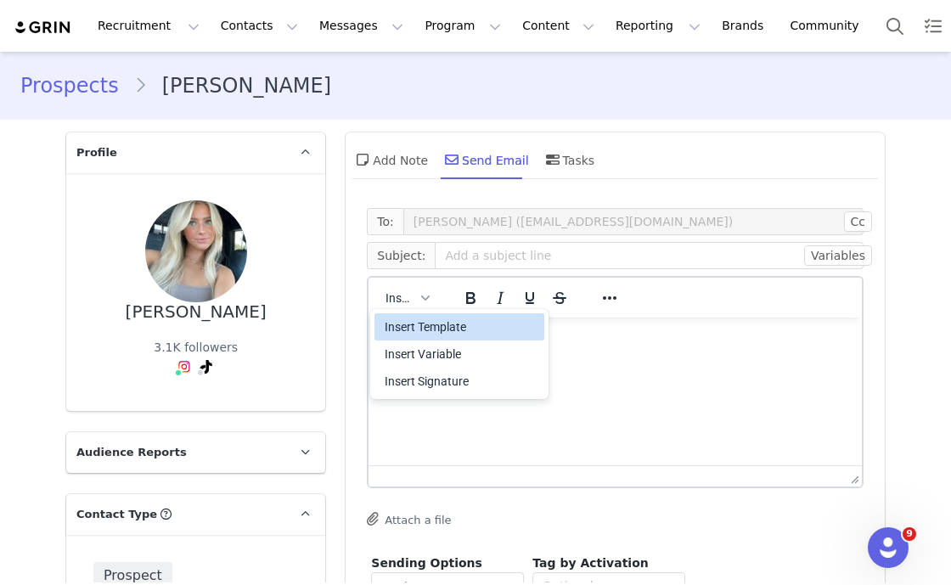
click at [408, 324] on div "Insert Template" at bounding box center [461, 327] width 153 height 20
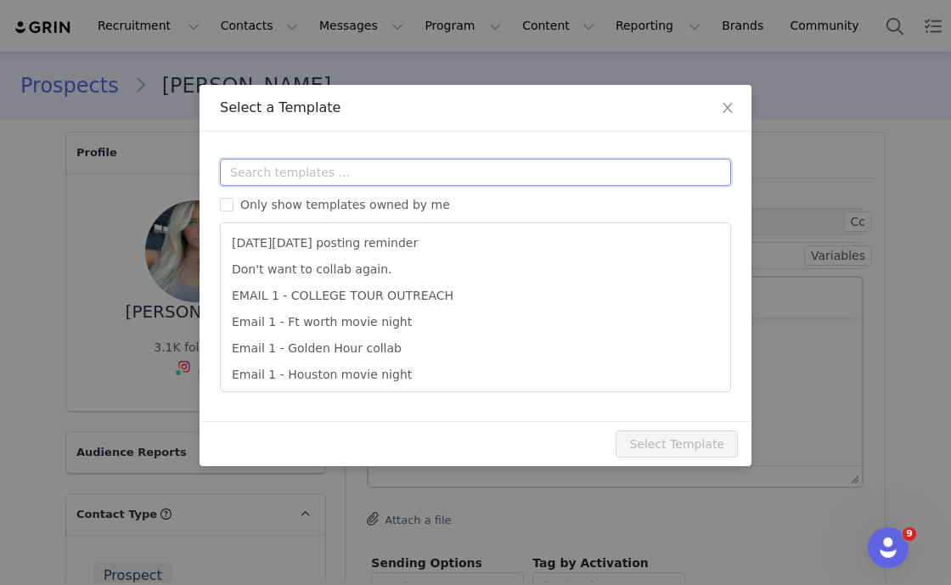
click at [393, 166] on input "text" at bounding box center [475, 172] width 511 height 27
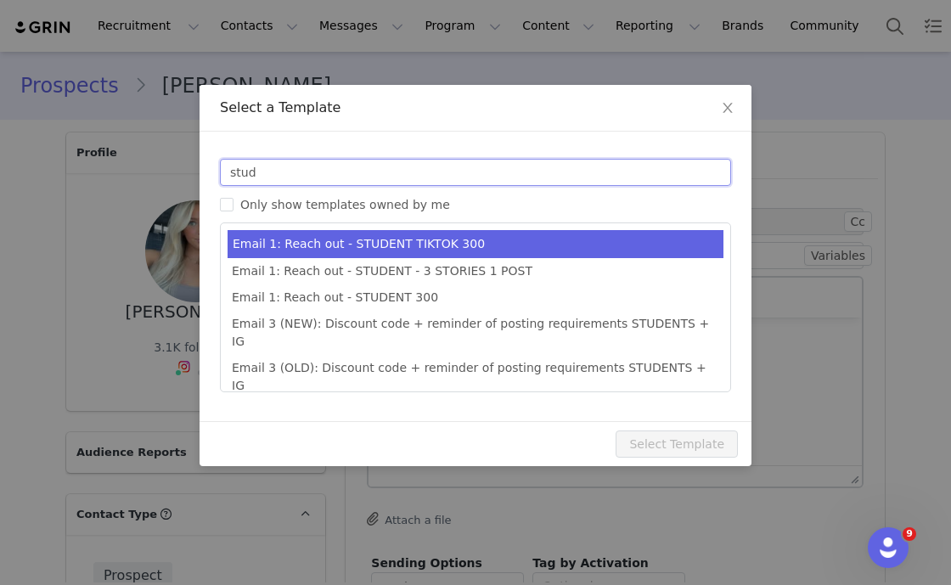
type input "stud"
type input "Collab with Edikted"
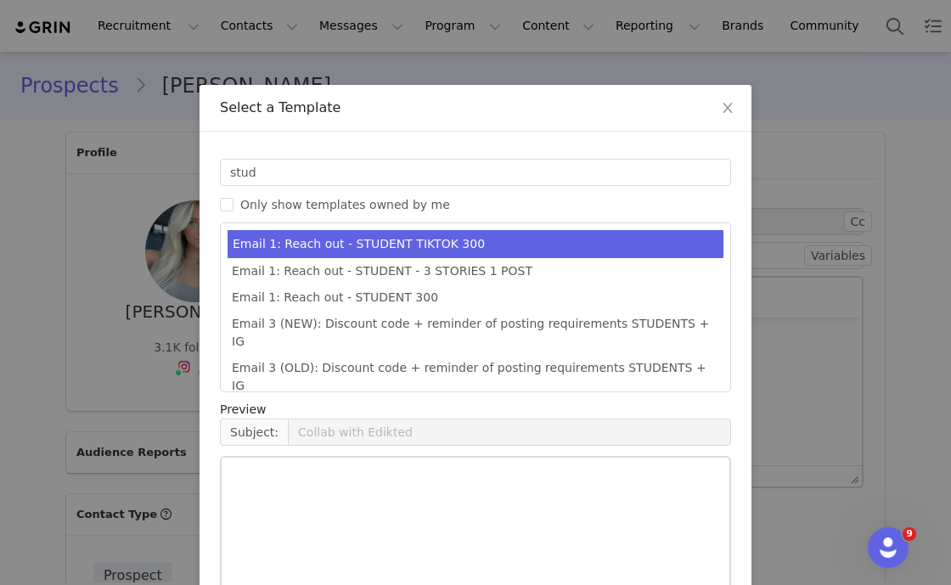
click at [415, 230] on li "Email 1: Reach out - STUDENT TIKTOK 300" at bounding box center [476, 244] width 496 height 28
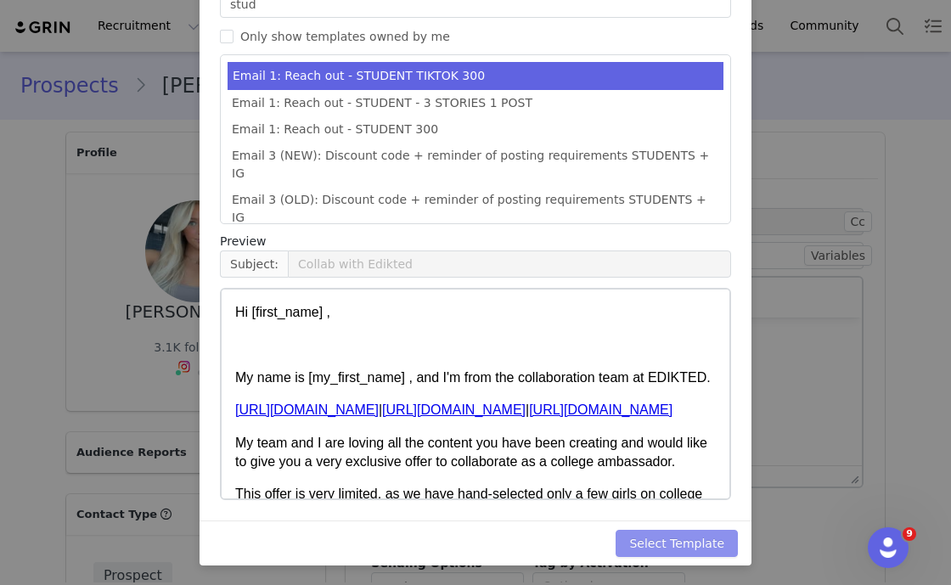
click at [692, 534] on button "Select Template" at bounding box center [677, 543] width 122 height 27
type input "Collab with Edikted"
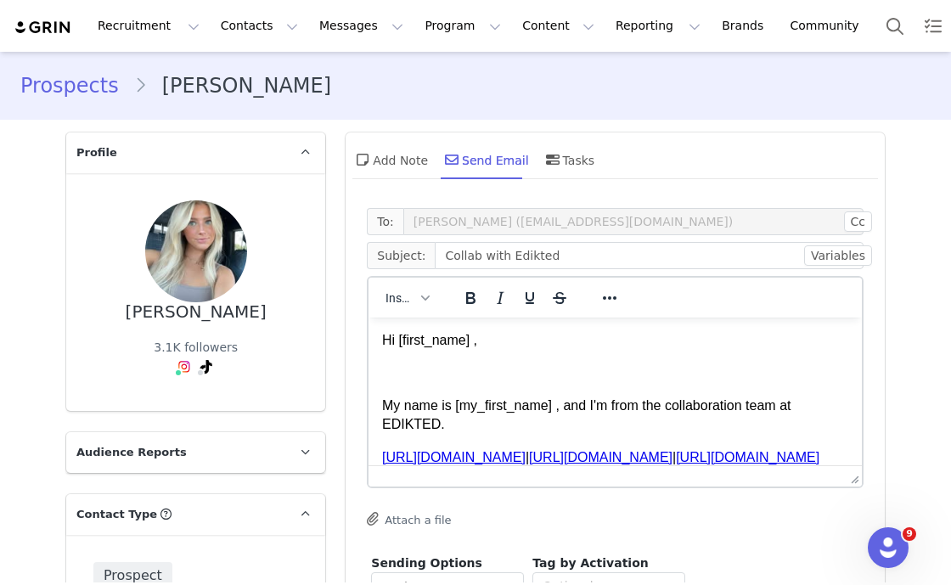
scroll to position [189, 0]
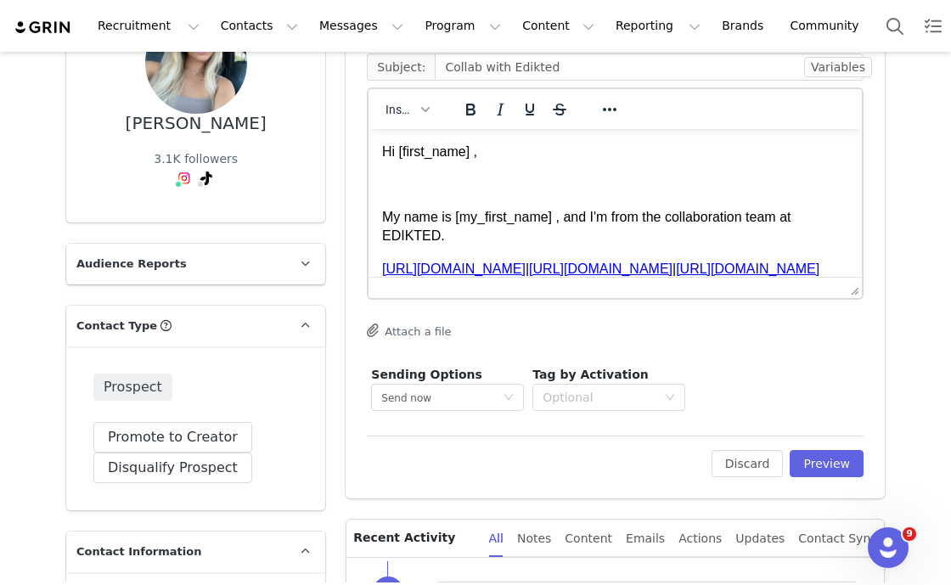
click at [828, 441] on div "Edit Discard Preview" at bounding box center [615, 457] width 497 height 42
click at [833, 448] on div "Edit Discard Preview" at bounding box center [615, 457] width 497 height 42
click at [826, 464] on button "Preview" at bounding box center [827, 463] width 74 height 27
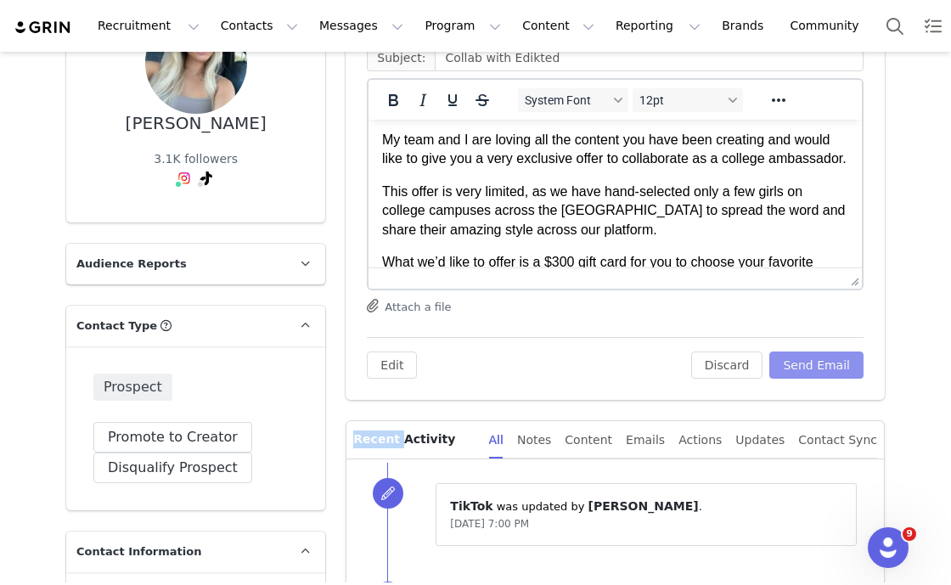
scroll to position [155, 0]
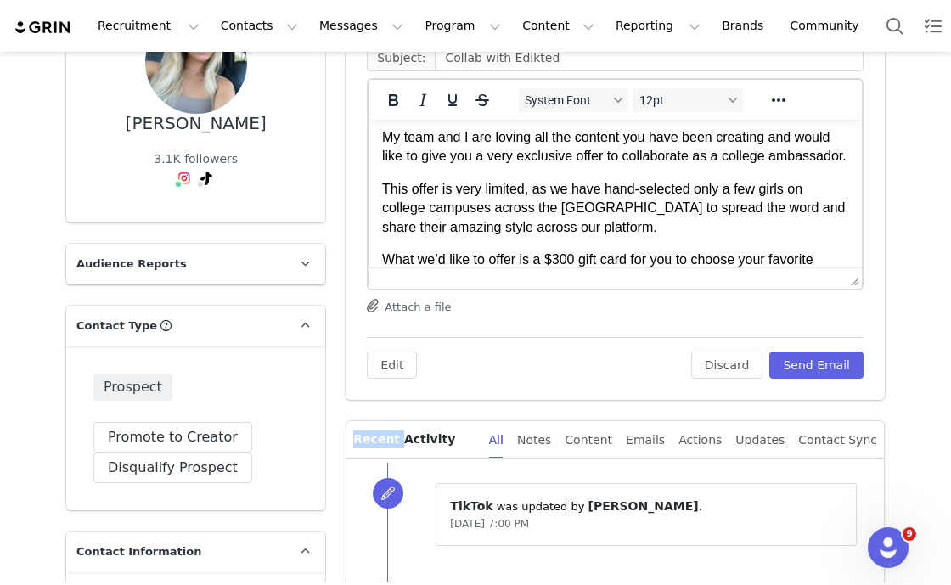
click at [634, 232] on p "This offer is very limited, as we have hand-selected only a few girls on colleg…" at bounding box center [615, 208] width 466 height 57
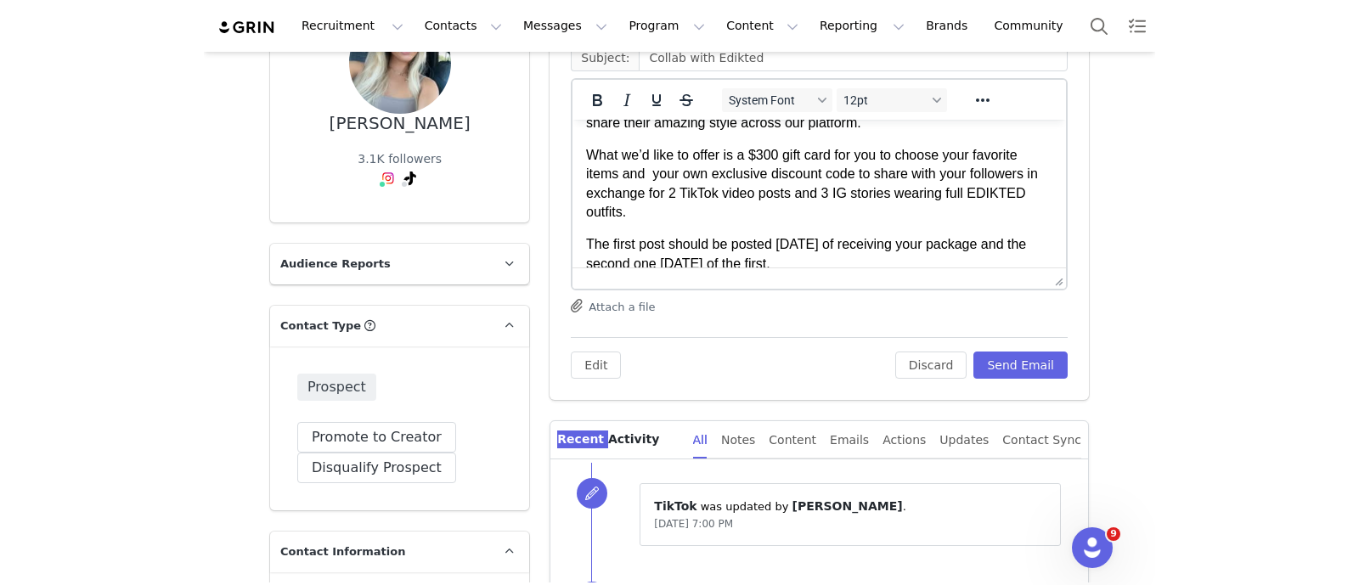
scroll to position [260, 0]
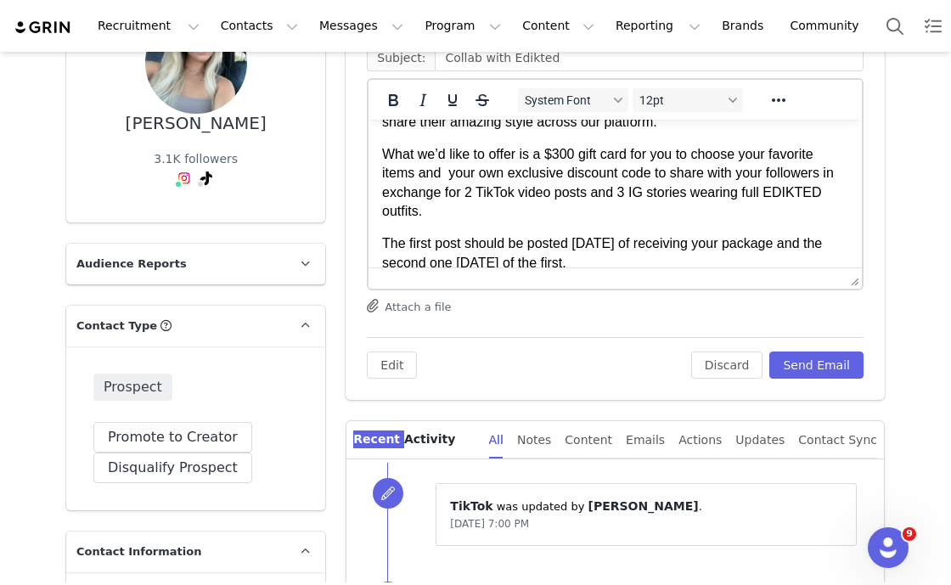
click at [559, 168] on p "What we’d like to offer is a $300 gift card for you to choose your favorite ite…" at bounding box center [615, 183] width 466 height 76
click at [824, 365] on button "Send Email" at bounding box center [817, 365] width 94 height 27
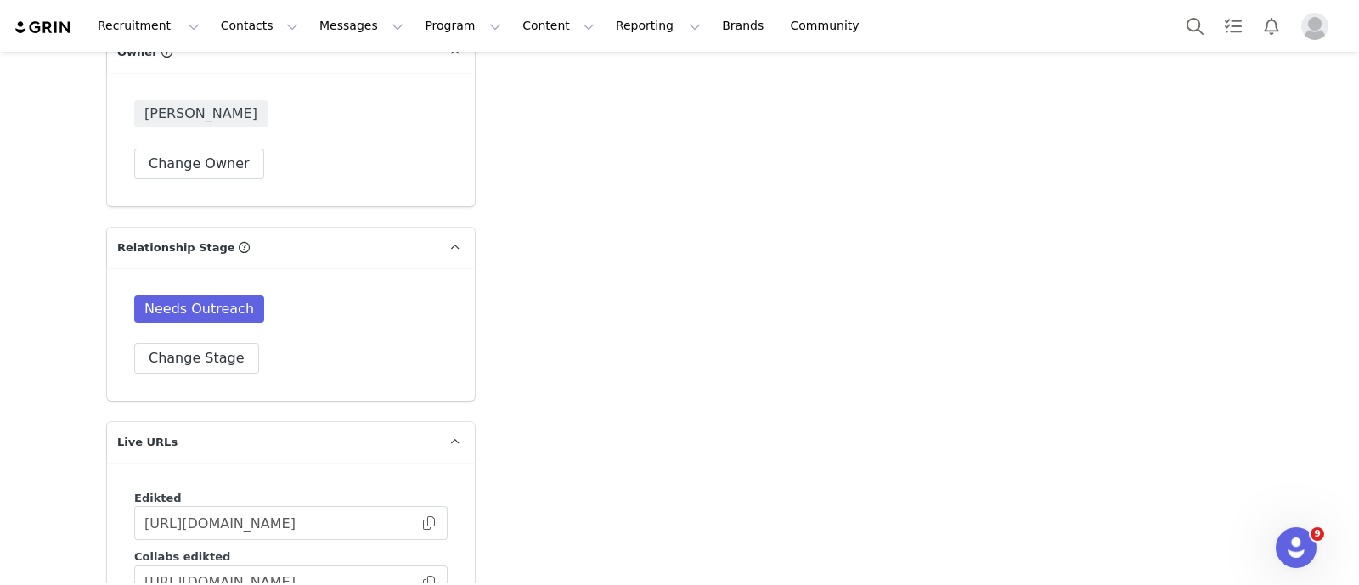
scroll to position [2422, 0]
click at [165, 343] on button "Change Stage" at bounding box center [196, 358] width 125 height 31
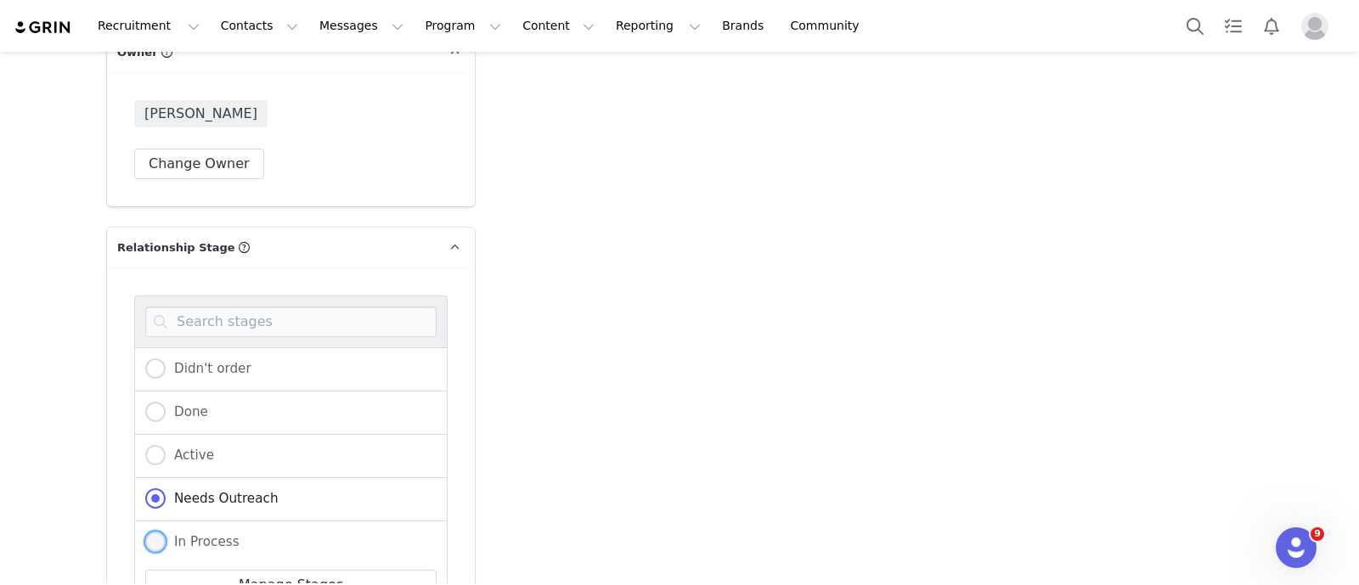
click at [181, 532] on label "In Process" at bounding box center [192, 543] width 94 height 22
click at [166, 532] on input "In Process" at bounding box center [155, 543] width 20 height 22
radio input "true"
radio input "false"
radio input "true"
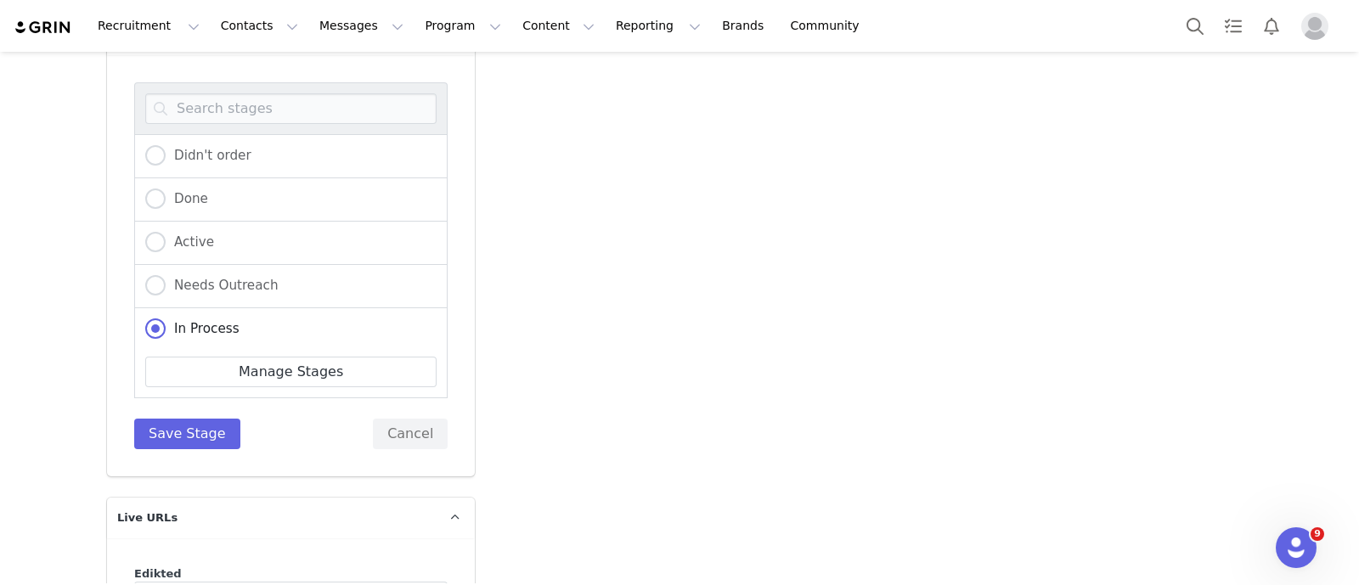
scroll to position [2637, 0]
click at [153, 375] on div "Didn't order Done Active Needs Outreach In Process Creator Ongoing Not Relevent…" at bounding box center [290, 264] width 313 height 367
click at [127, 423] on div "Didn't order Done Active Needs Outreach In Process Creator Ongoing Not Relevent…" at bounding box center [291, 264] width 368 height 421
click at [173, 417] on button "Save Stage" at bounding box center [187, 432] width 106 height 31
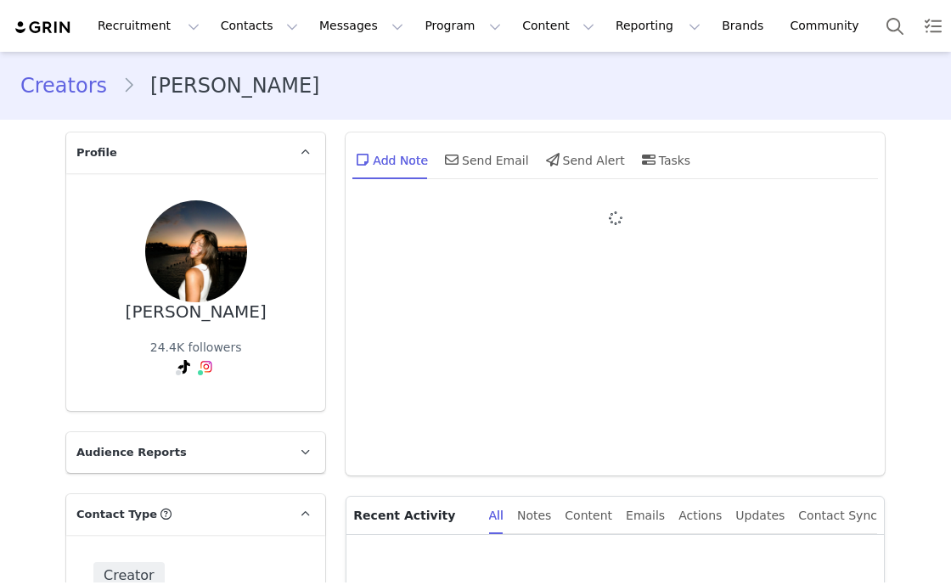
type input "+1 ([GEOGRAPHIC_DATA])"
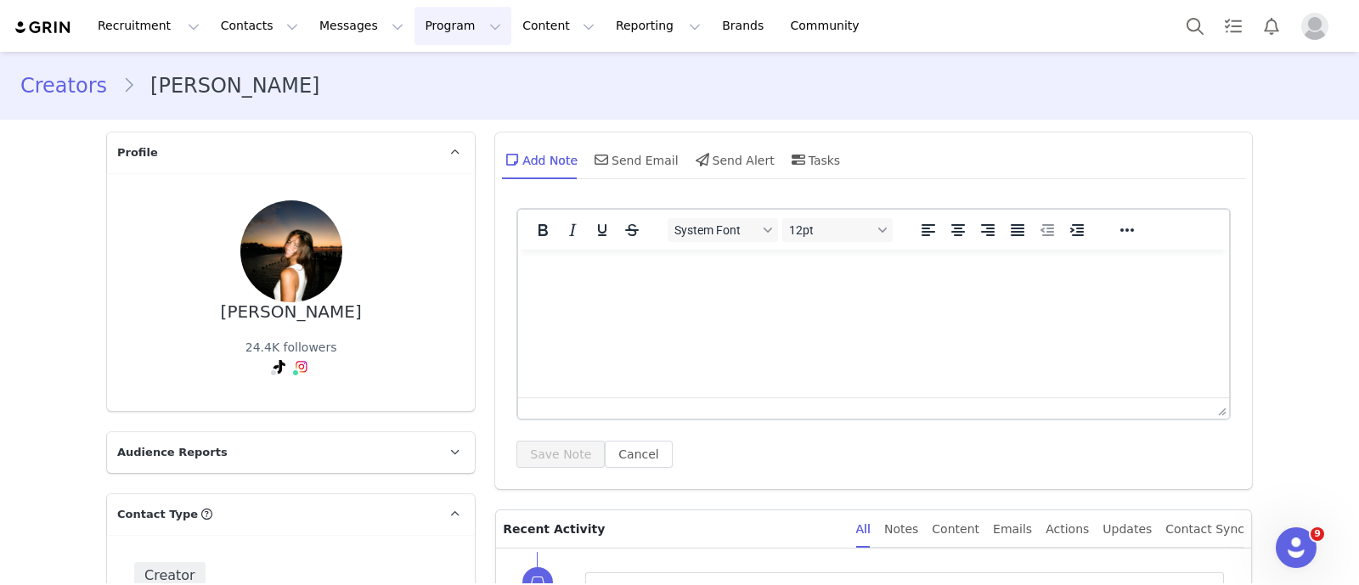
click at [420, 36] on button "Program Program" at bounding box center [463, 26] width 97 height 38
click at [420, 72] on p "Activations" at bounding box center [418, 75] width 65 height 18
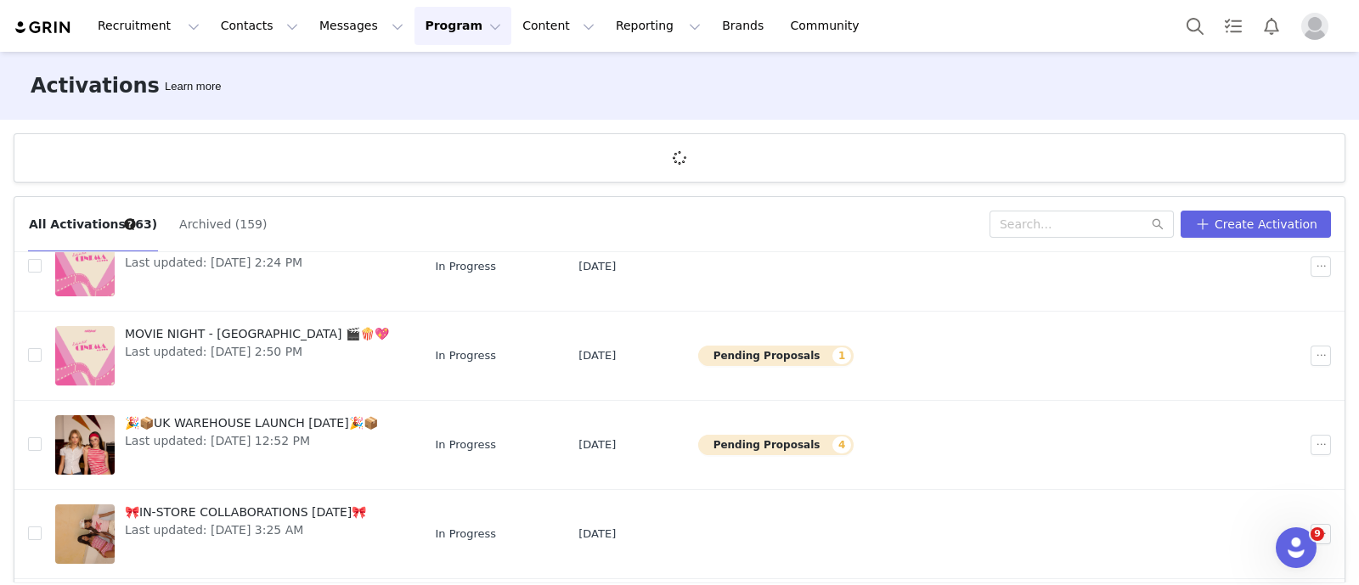
scroll to position [600, 0]
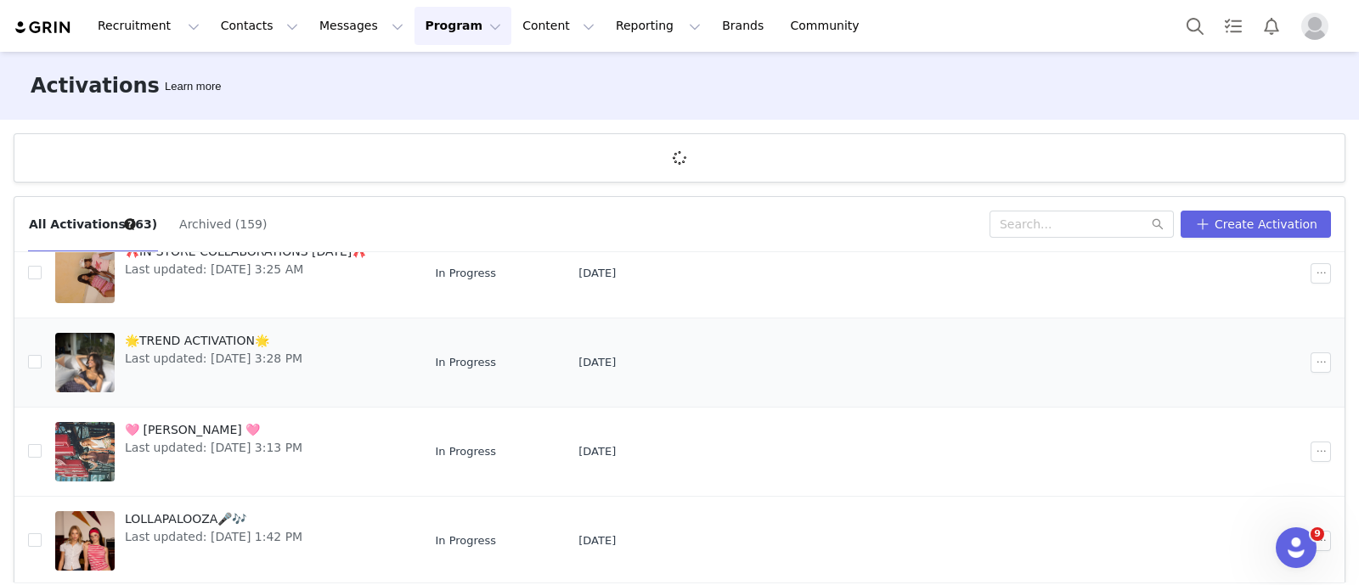
click at [224, 363] on span "Last updated: [DATE] 3:28 PM" at bounding box center [214, 359] width 178 height 18
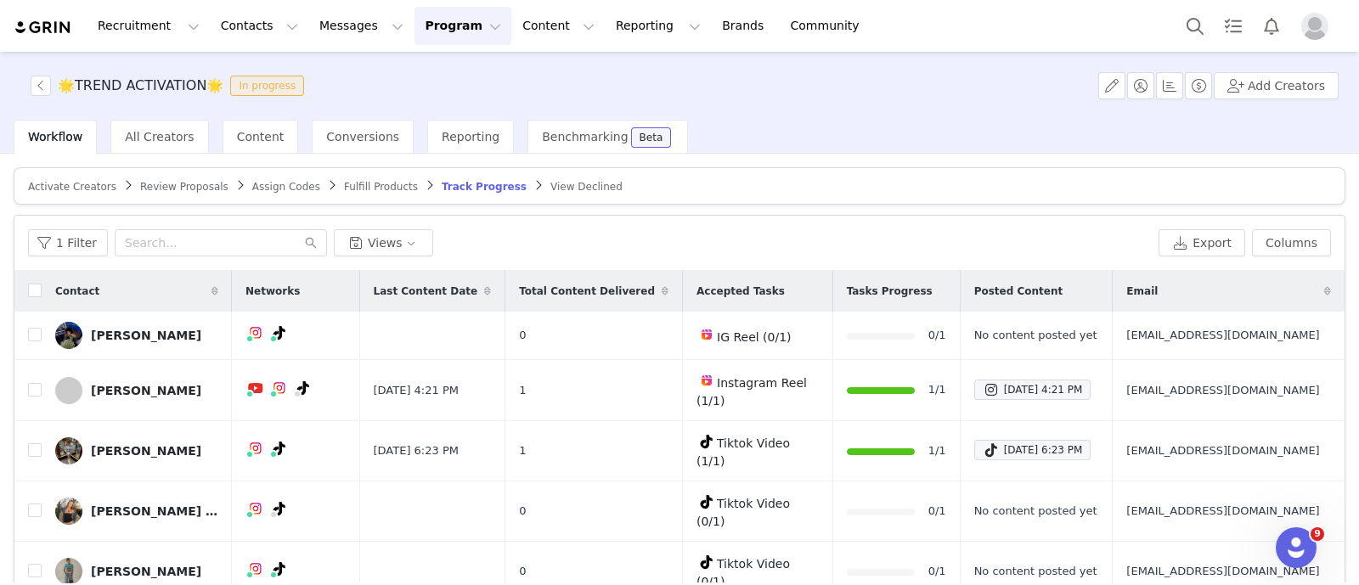
click at [159, 186] on span "Review Proposals" at bounding box center [184, 187] width 88 height 12
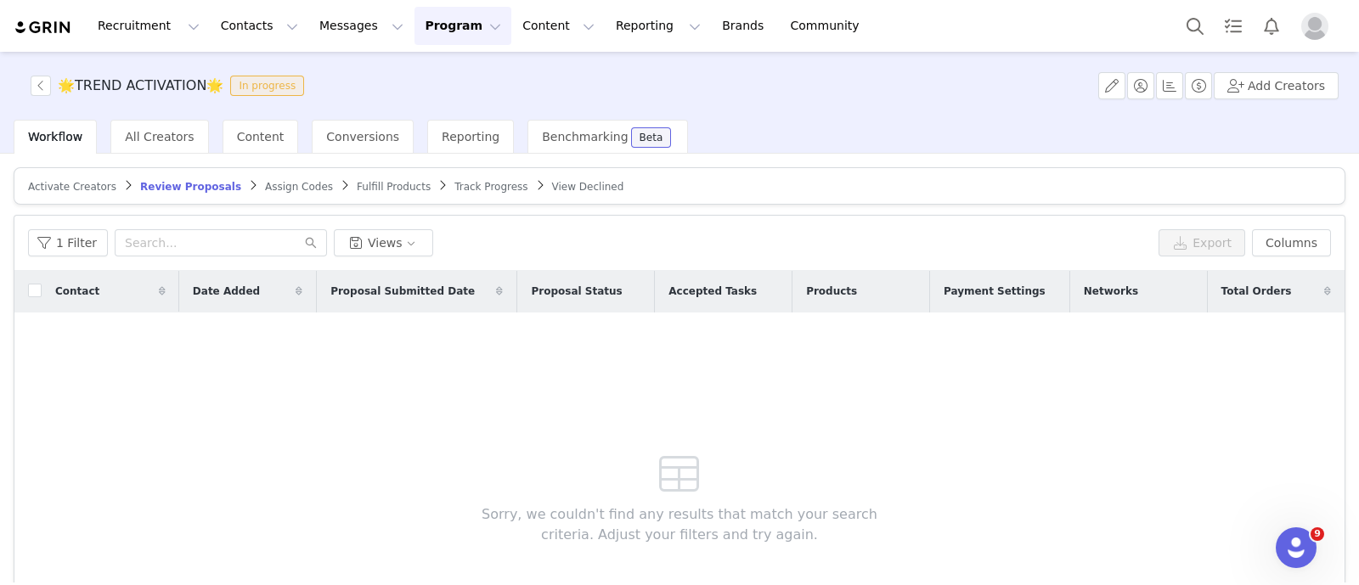
click at [68, 189] on span "Activate Creators" at bounding box center [72, 187] width 88 height 12
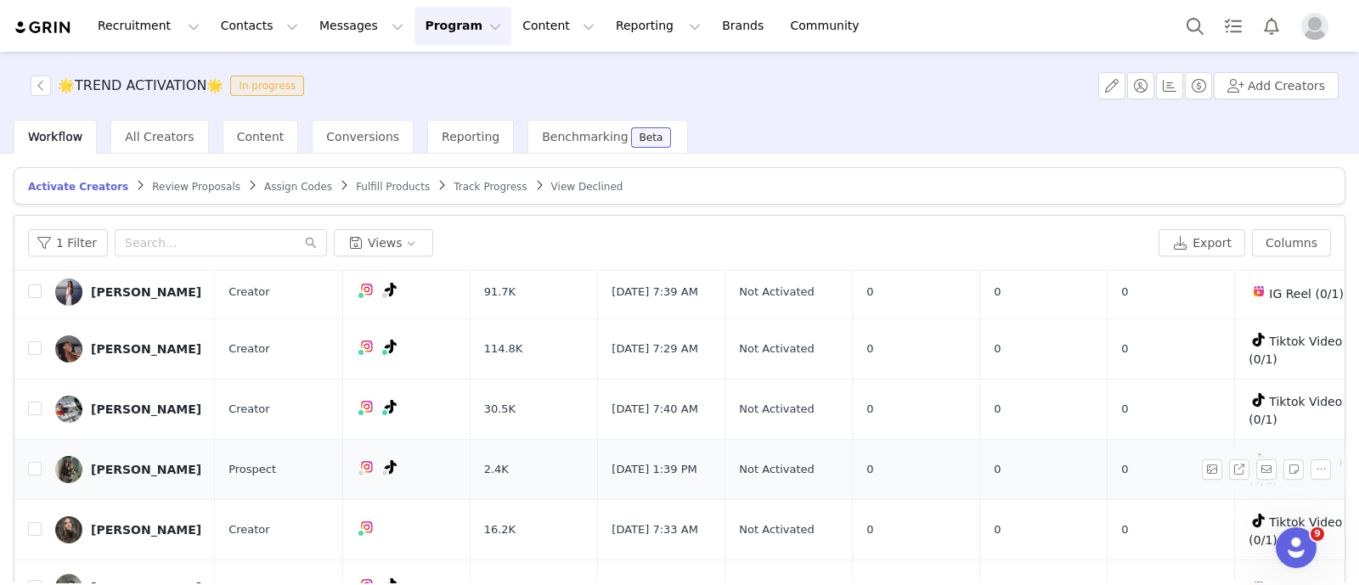
scroll to position [154, 0]
